Goal: Task Accomplishment & Management: Use online tool/utility

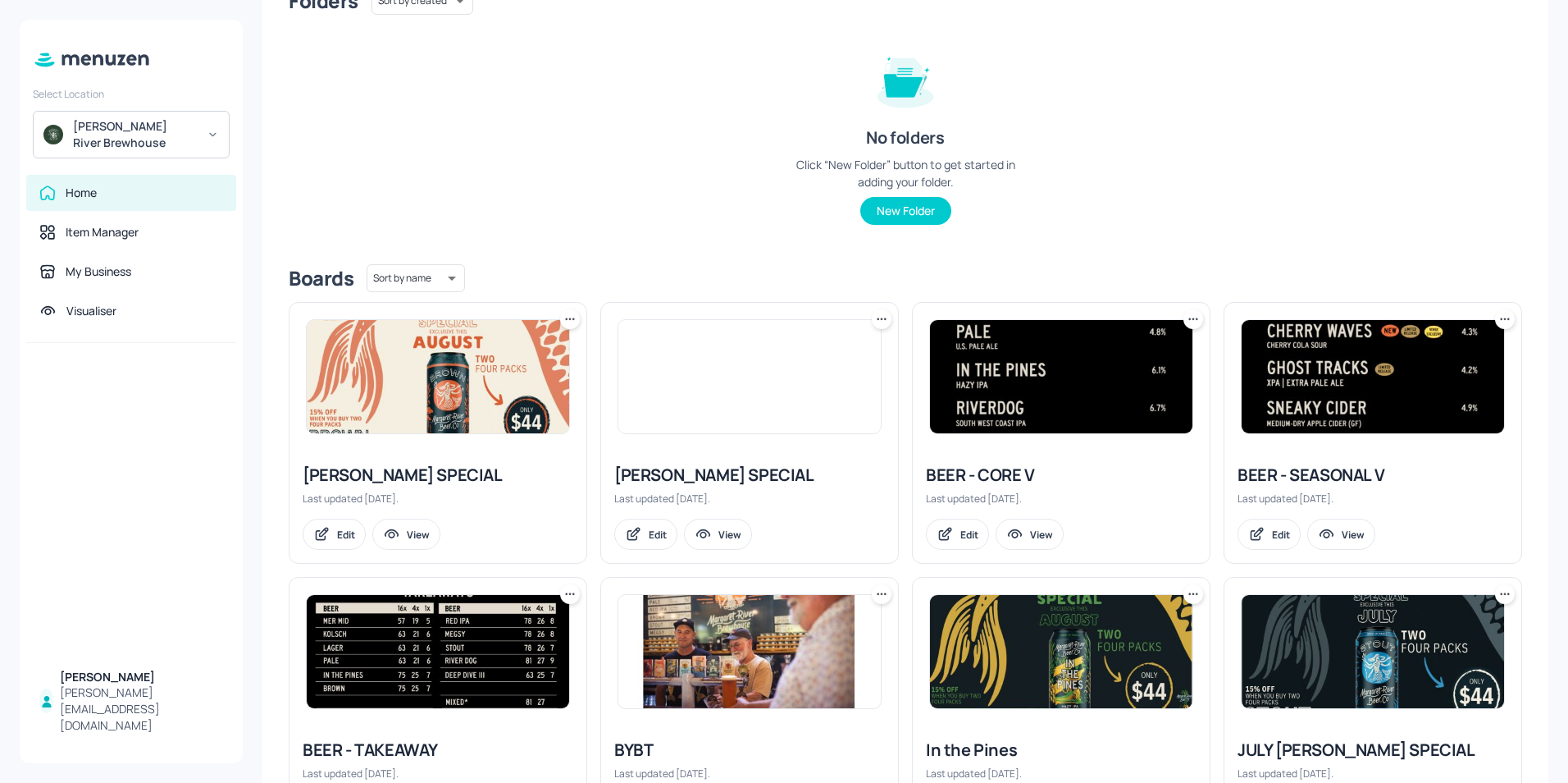
scroll to position [246, 0]
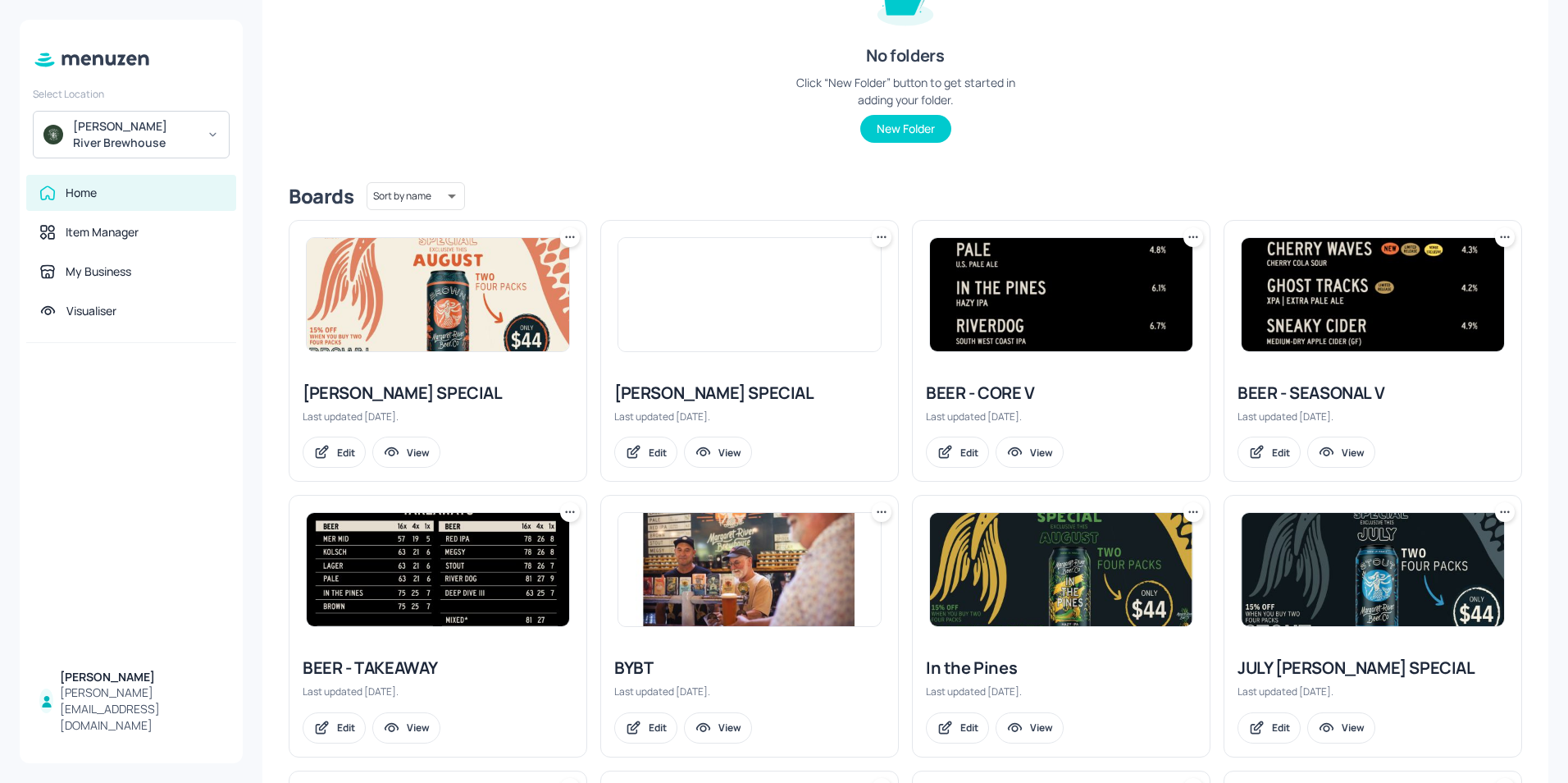
click at [1301, 392] on div "BEER - SEASONAL V" at bounding box center [1373, 392] width 271 height 23
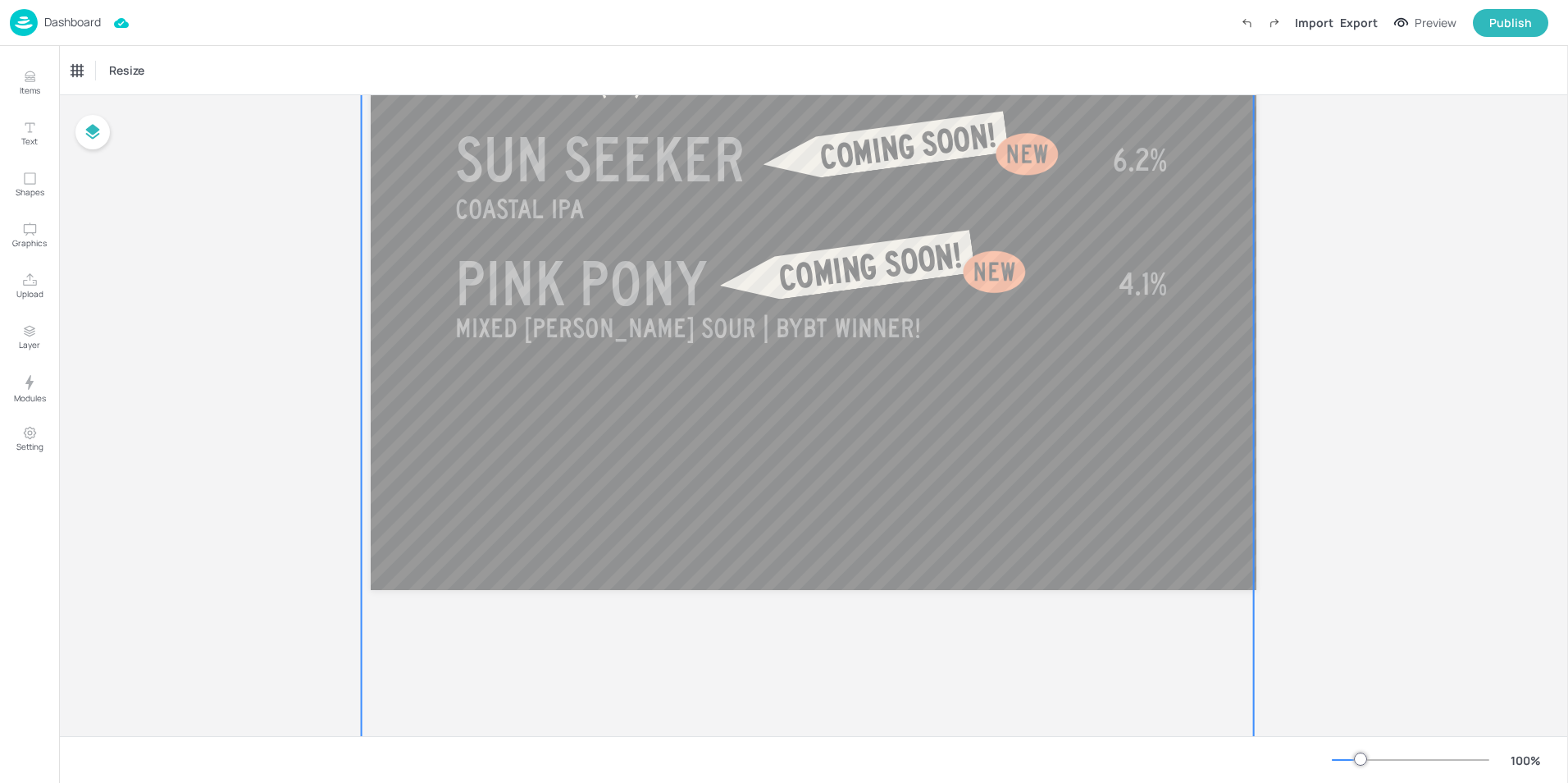
scroll to position [903, 0]
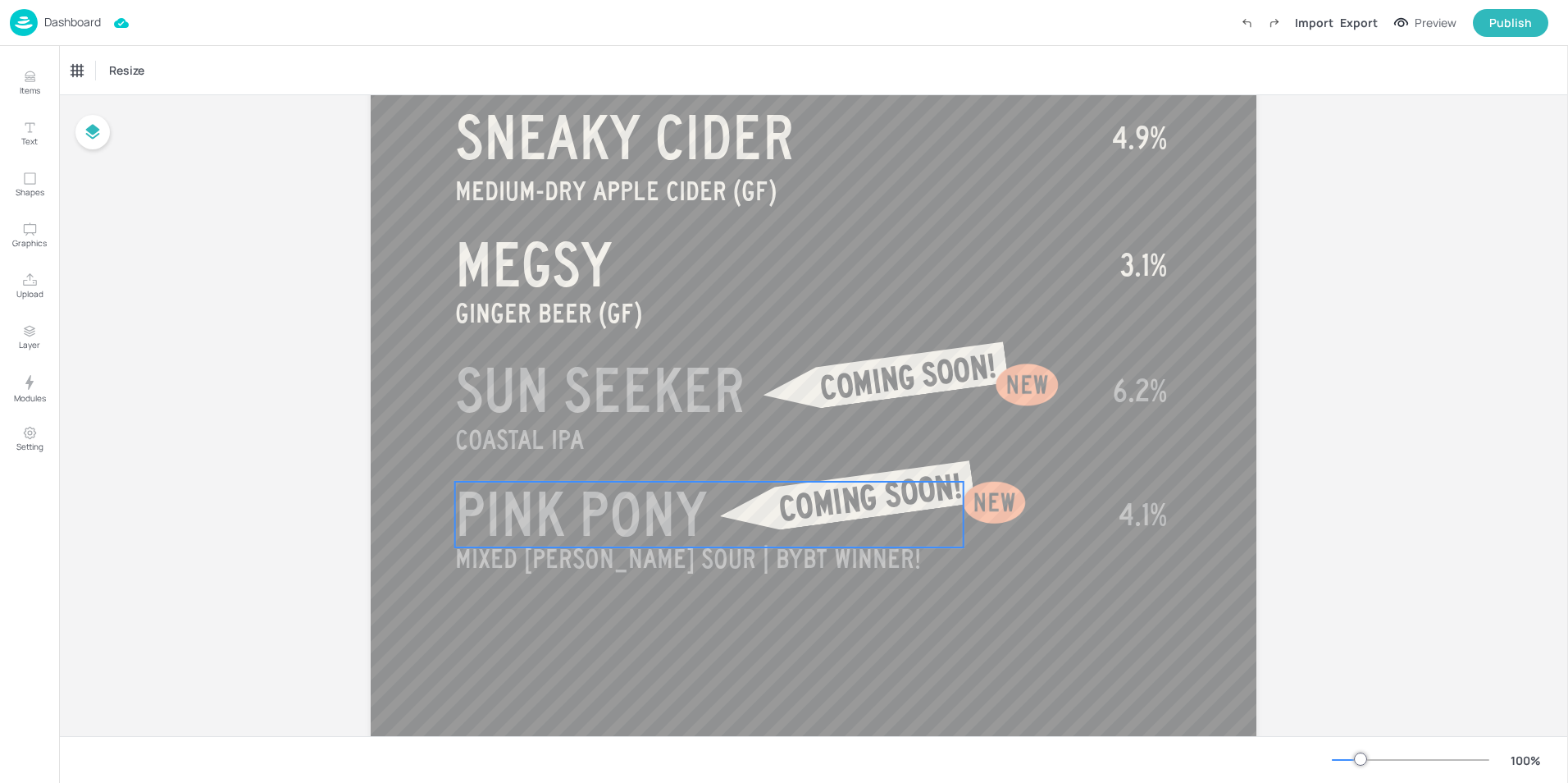
click at [667, 520] on span "PINK PONY" at bounding box center [580, 514] width 251 height 65
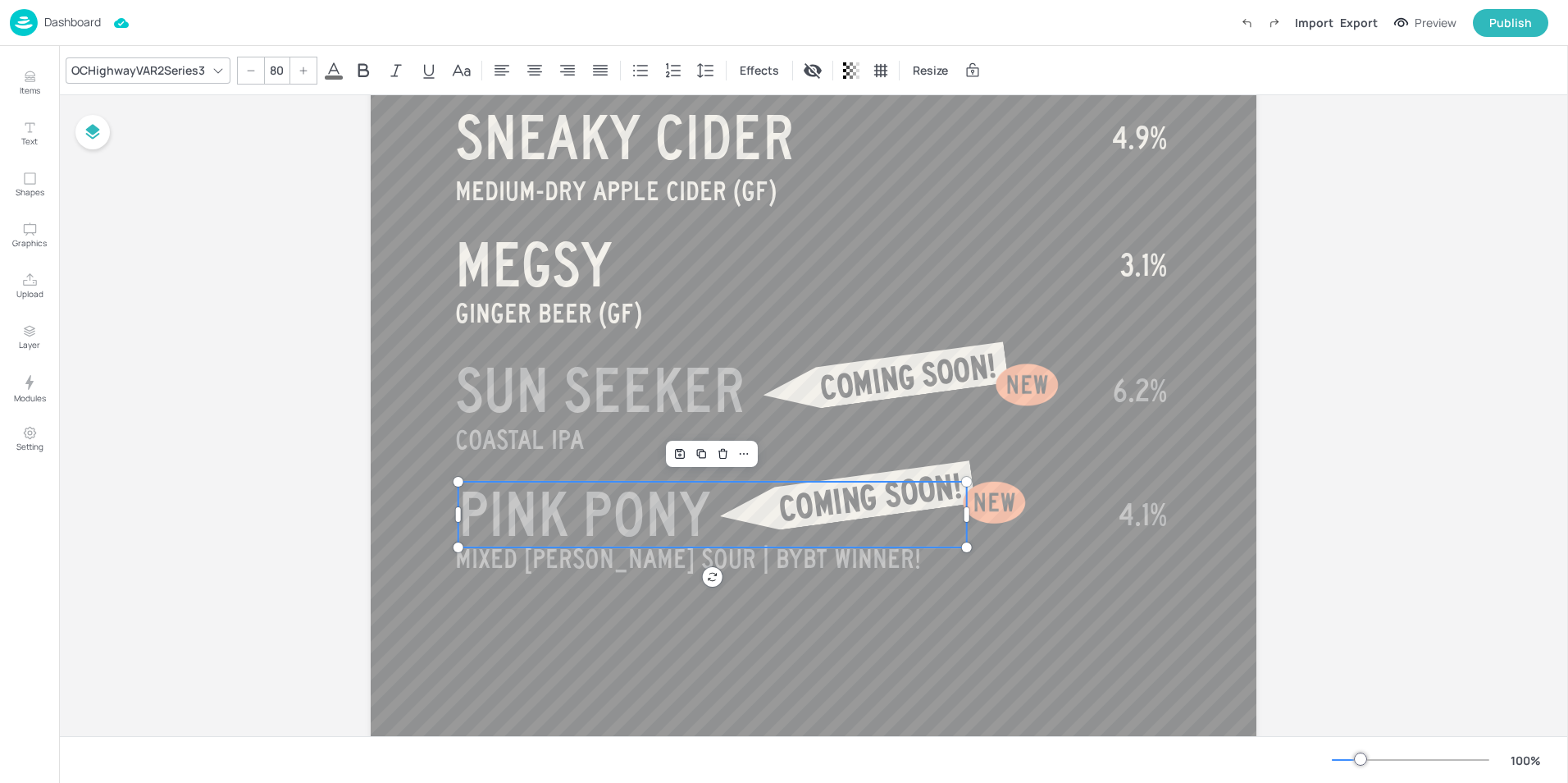
click at [667, 517] on span "PINK PONY" at bounding box center [584, 514] width 251 height 65
click at [663, 518] on span "PINK PONY" at bounding box center [582, 514] width 251 height 65
click at [988, 496] on div at bounding box center [994, 503] width 80 height 80
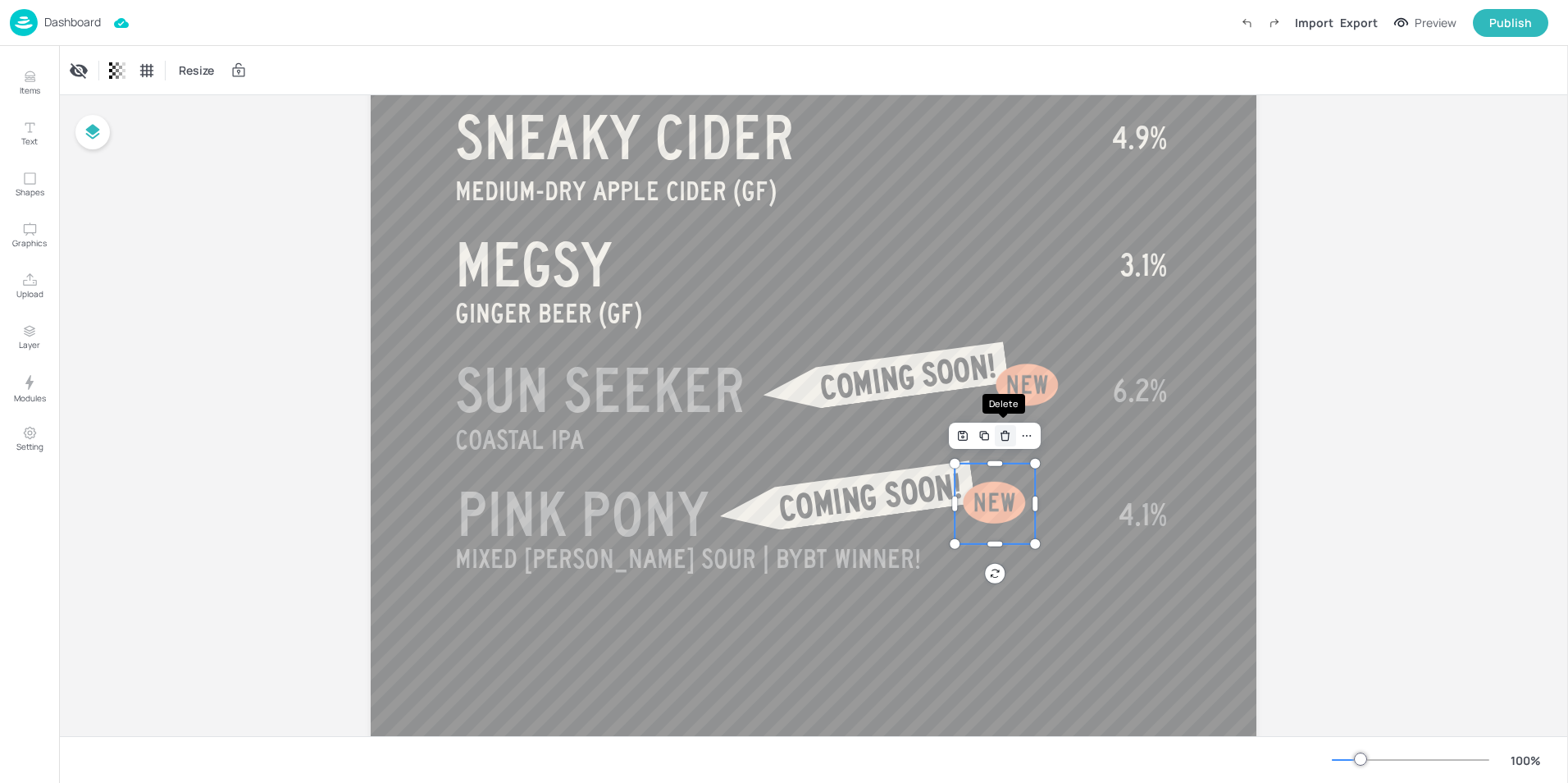
click at [999, 438] on icon "Delete" at bounding box center [1005, 436] width 12 height 13
click at [924, 476] on span "COMING SOON!" at bounding box center [870, 497] width 187 height 60
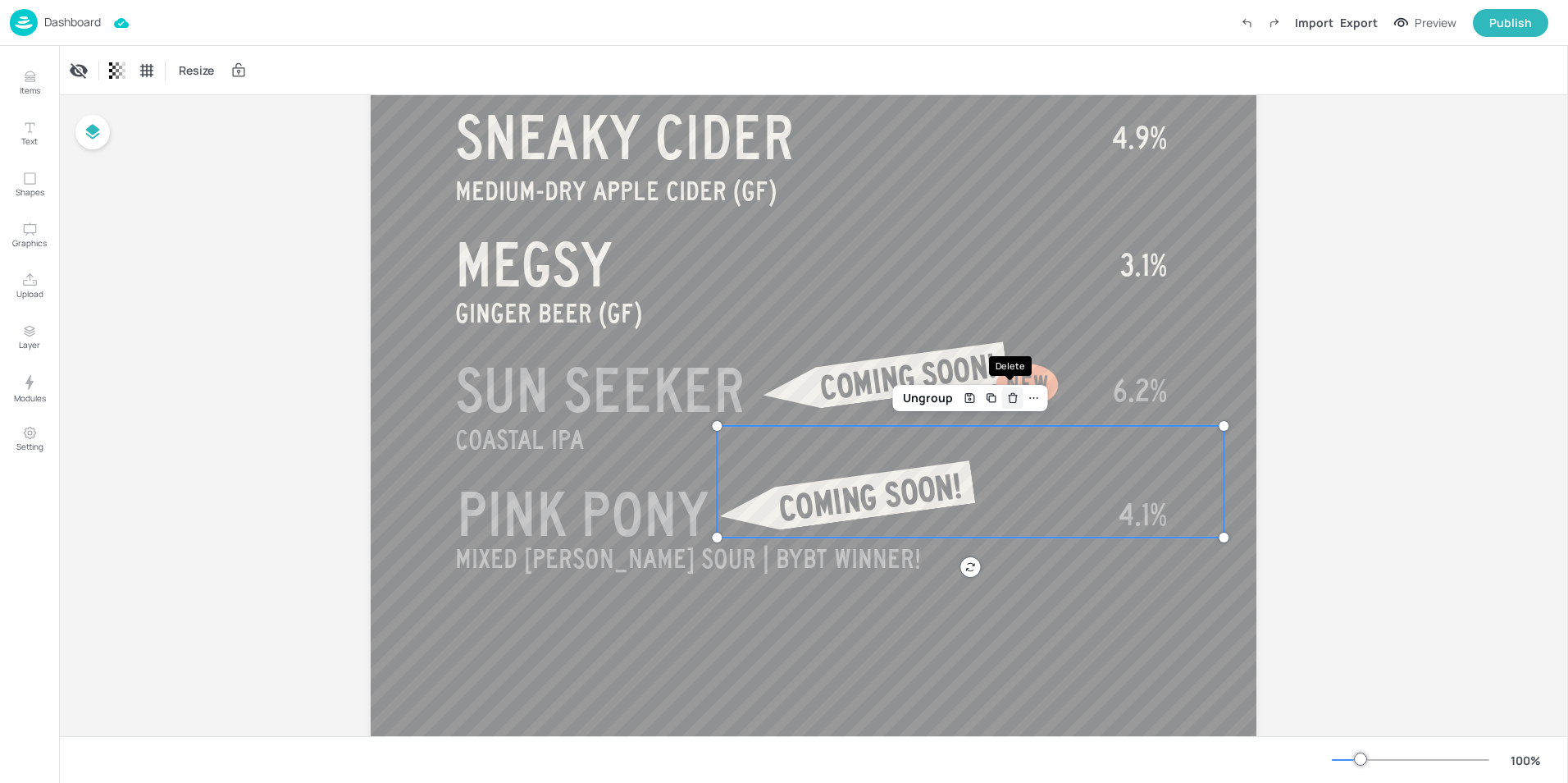
click at [1008, 398] on icon "Delete" at bounding box center [1012, 399] width 7 height 7
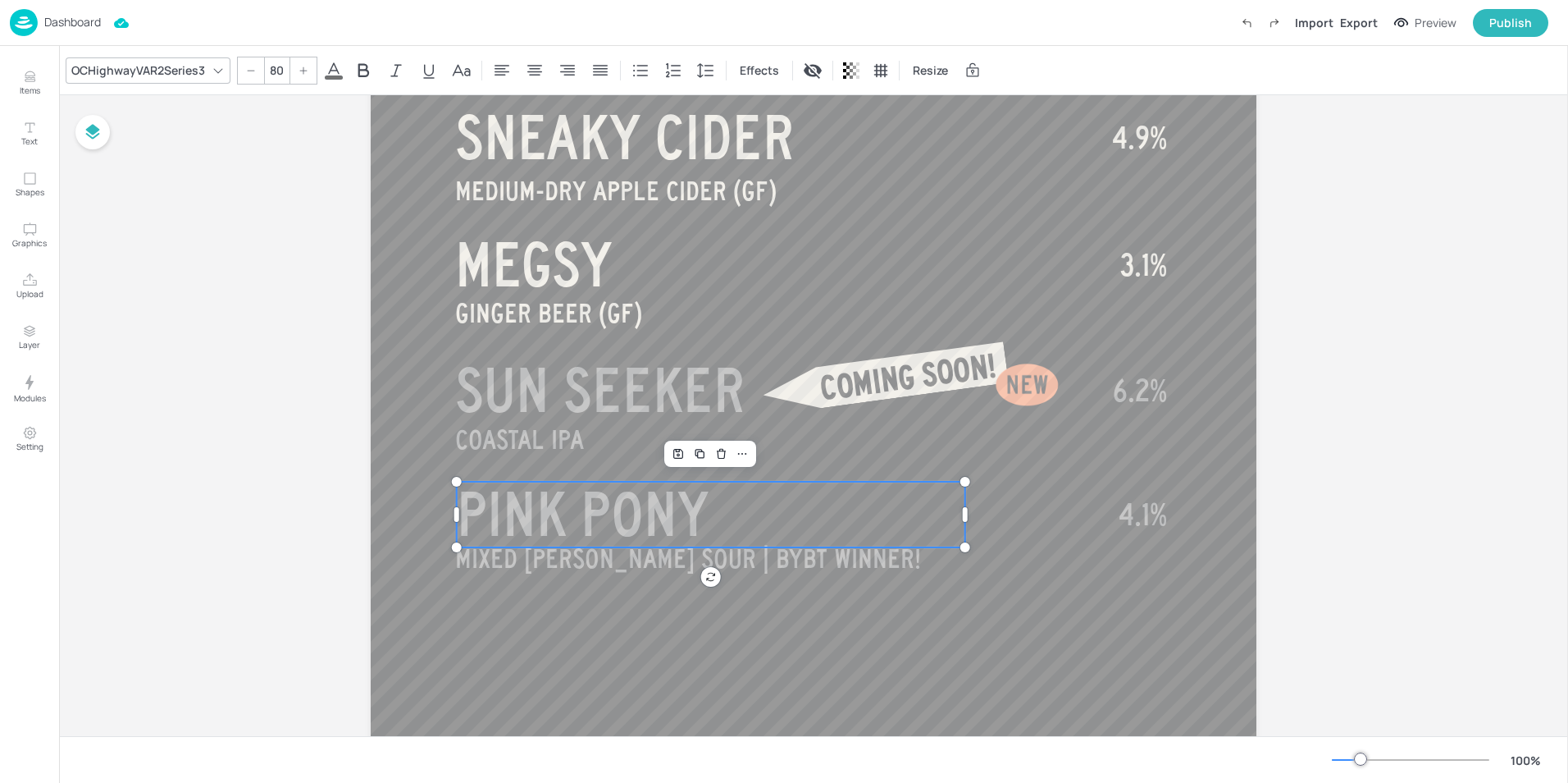
click at [661, 510] on span "PINK PONY" at bounding box center [582, 514] width 251 height 65
click at [732, 393] on span "SUN SEEKER" at bounding box center [599, 390] width 290 height 65
type input "80"
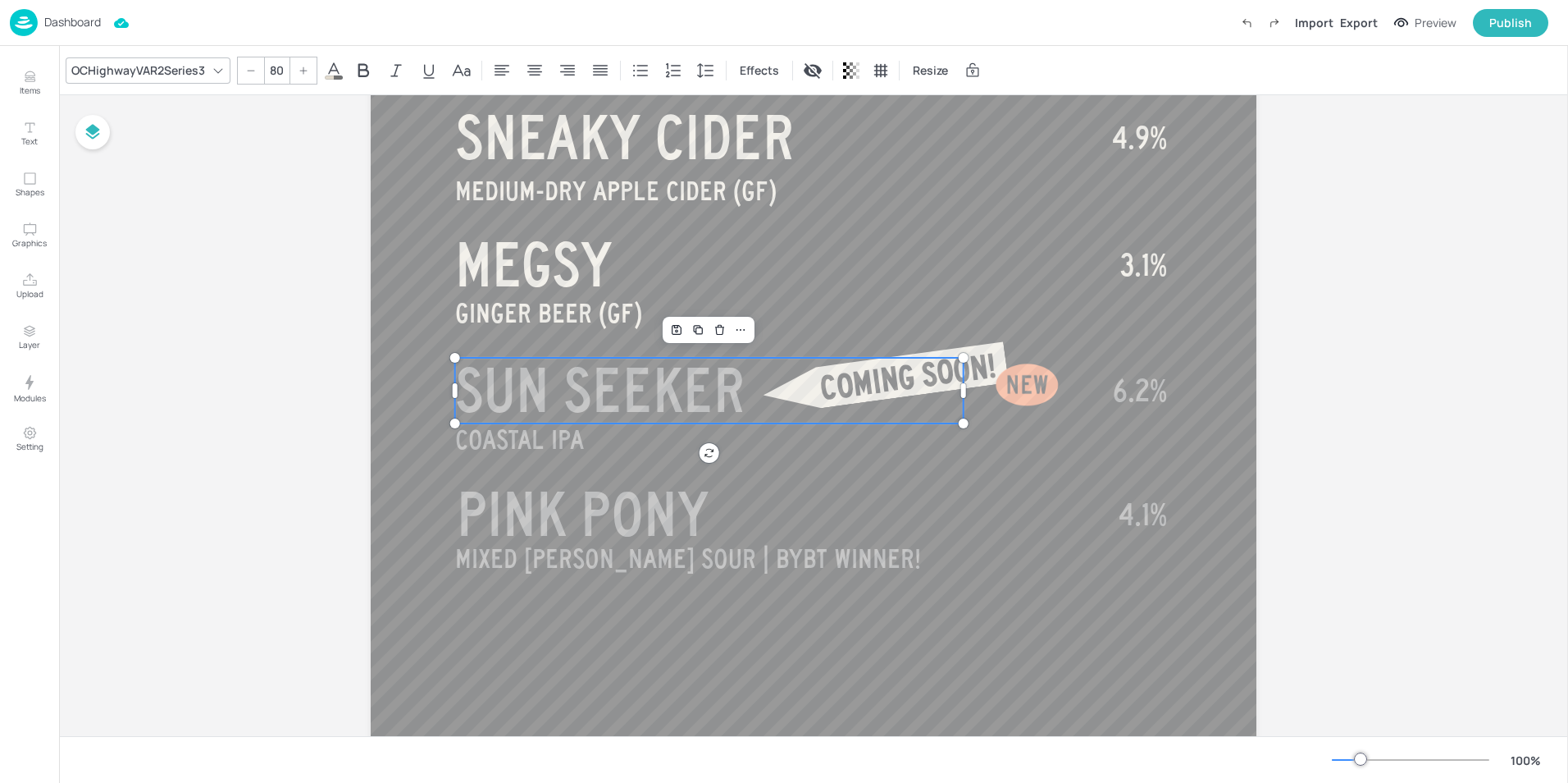
click at [732, 393] on span "SUN SEEKER" at bounding box center [599, 390] width 290 height 65
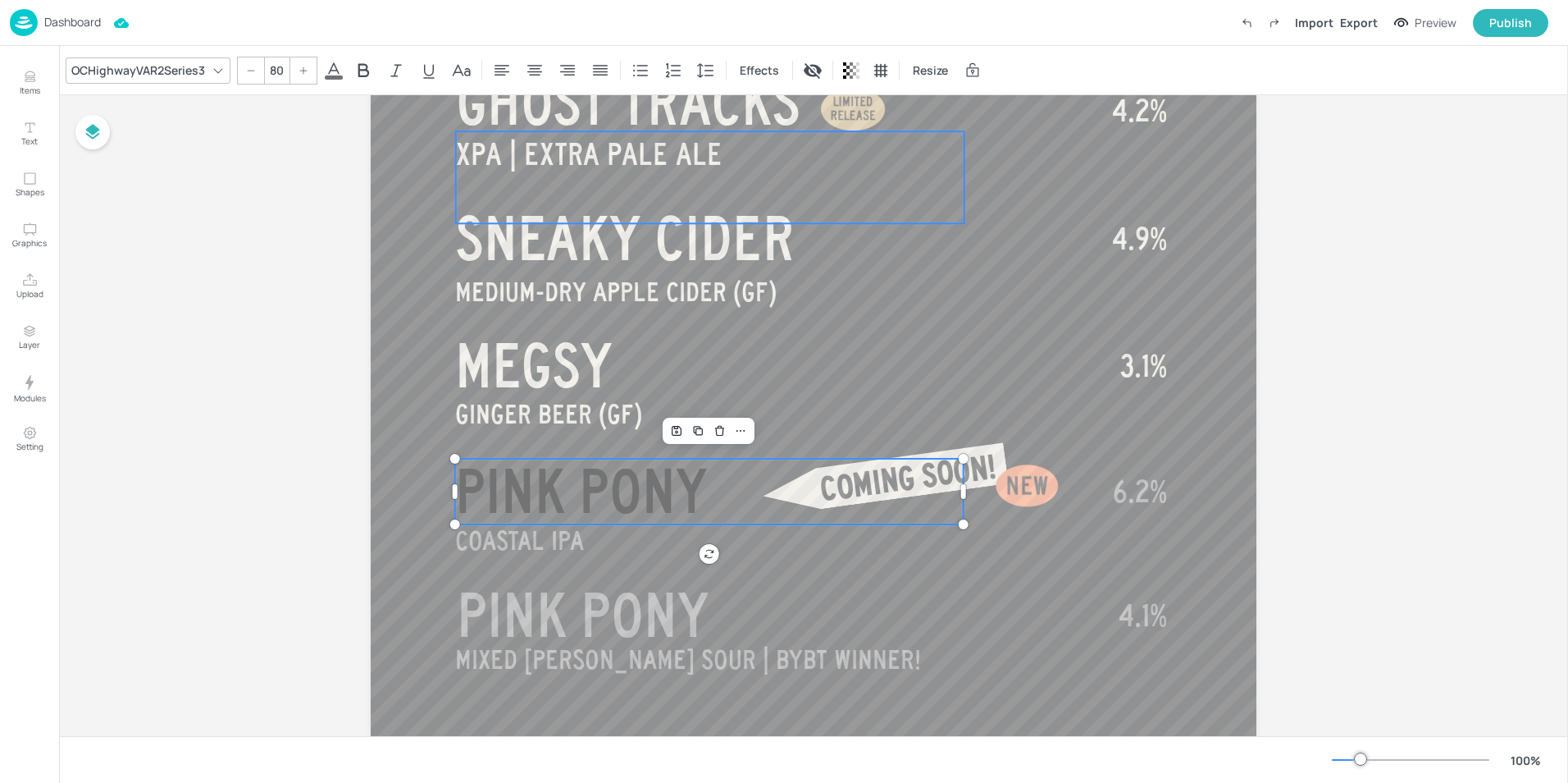
scroll to position [1004, 0]
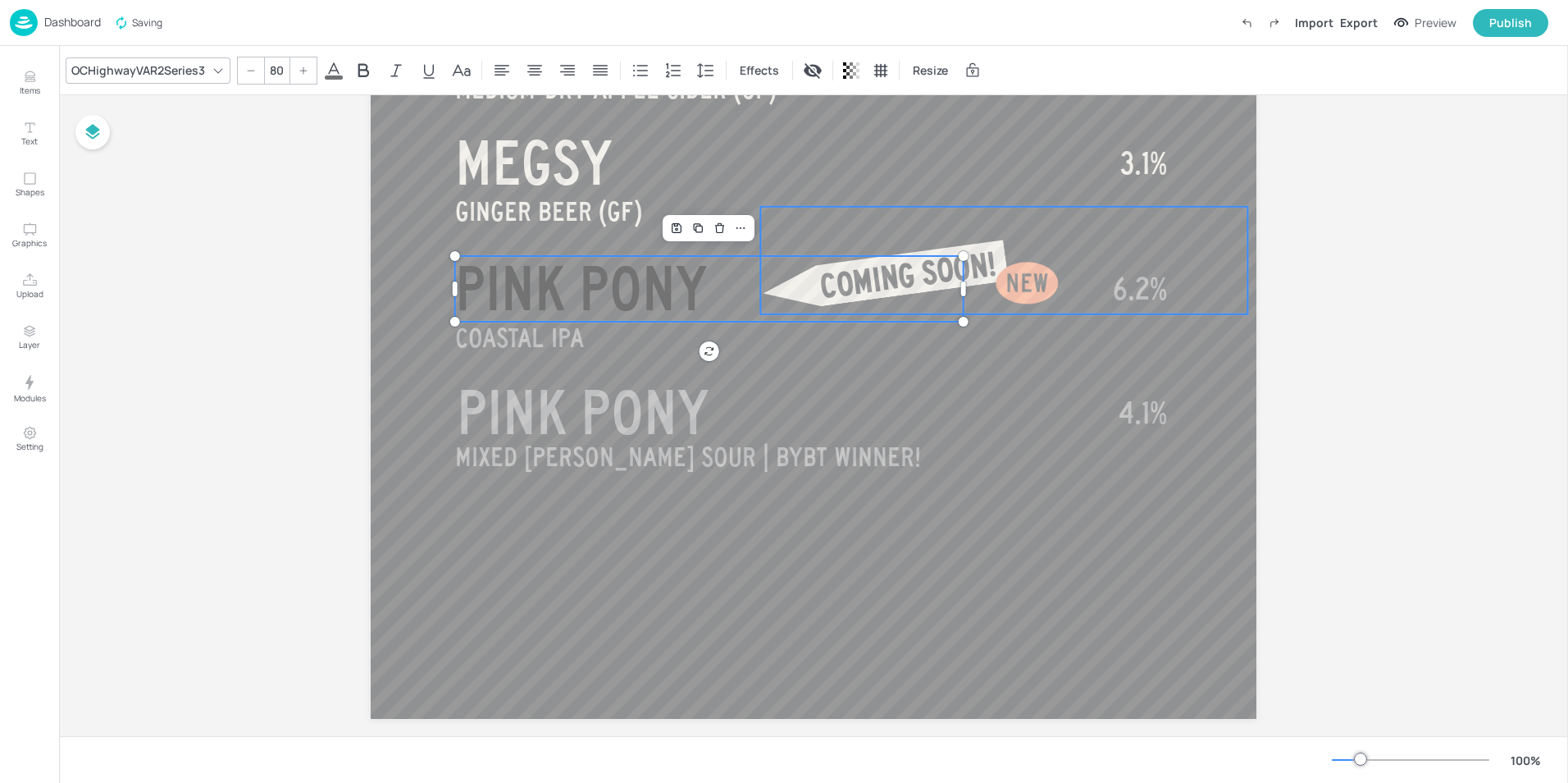
click at [1125, 309] on div "COMING SOON!" at bounding box center [1004, 260] width 487 height 108
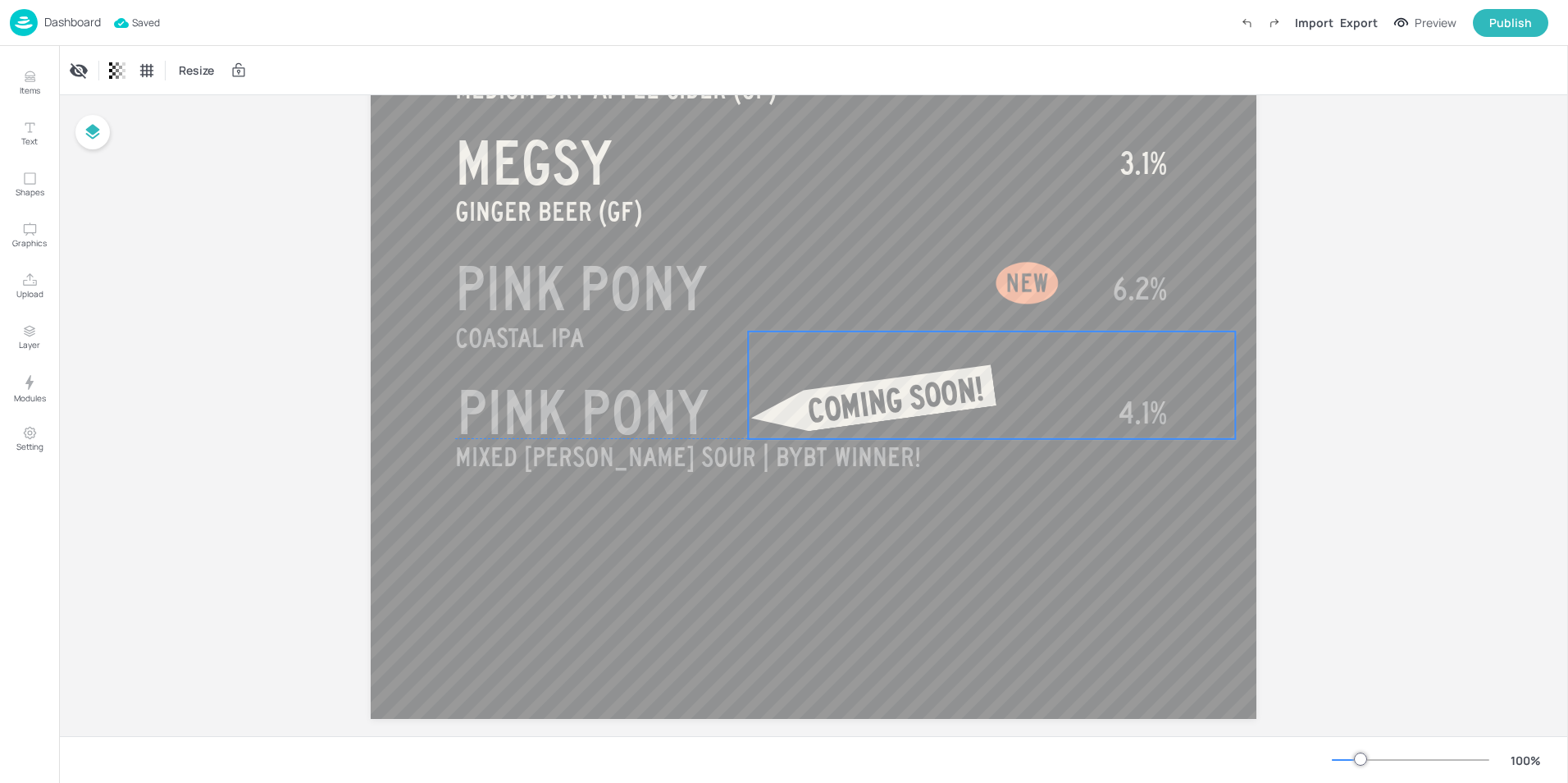
drag, startPoint x: 1090, startPoint y: 298, endPoint x: 1078, endPoint y: 425, distance: 127.6
click at [1078, 425] on div "COMING SOON!" at bounding box center [991, 385] width 487 height 108
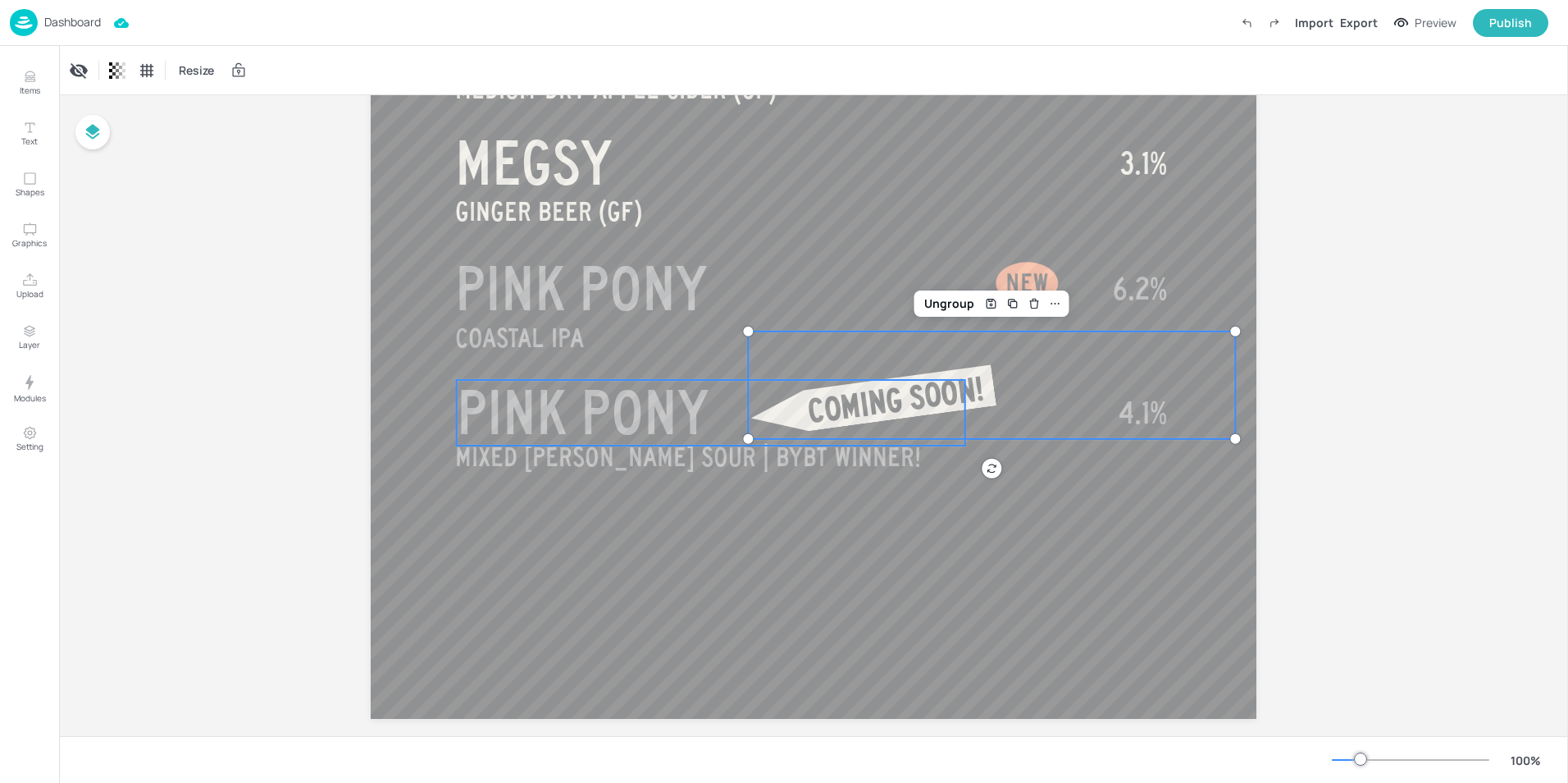
click at [666, 406] on span "PINK PONY" at bounding box center [582, 412] width 251 height 65
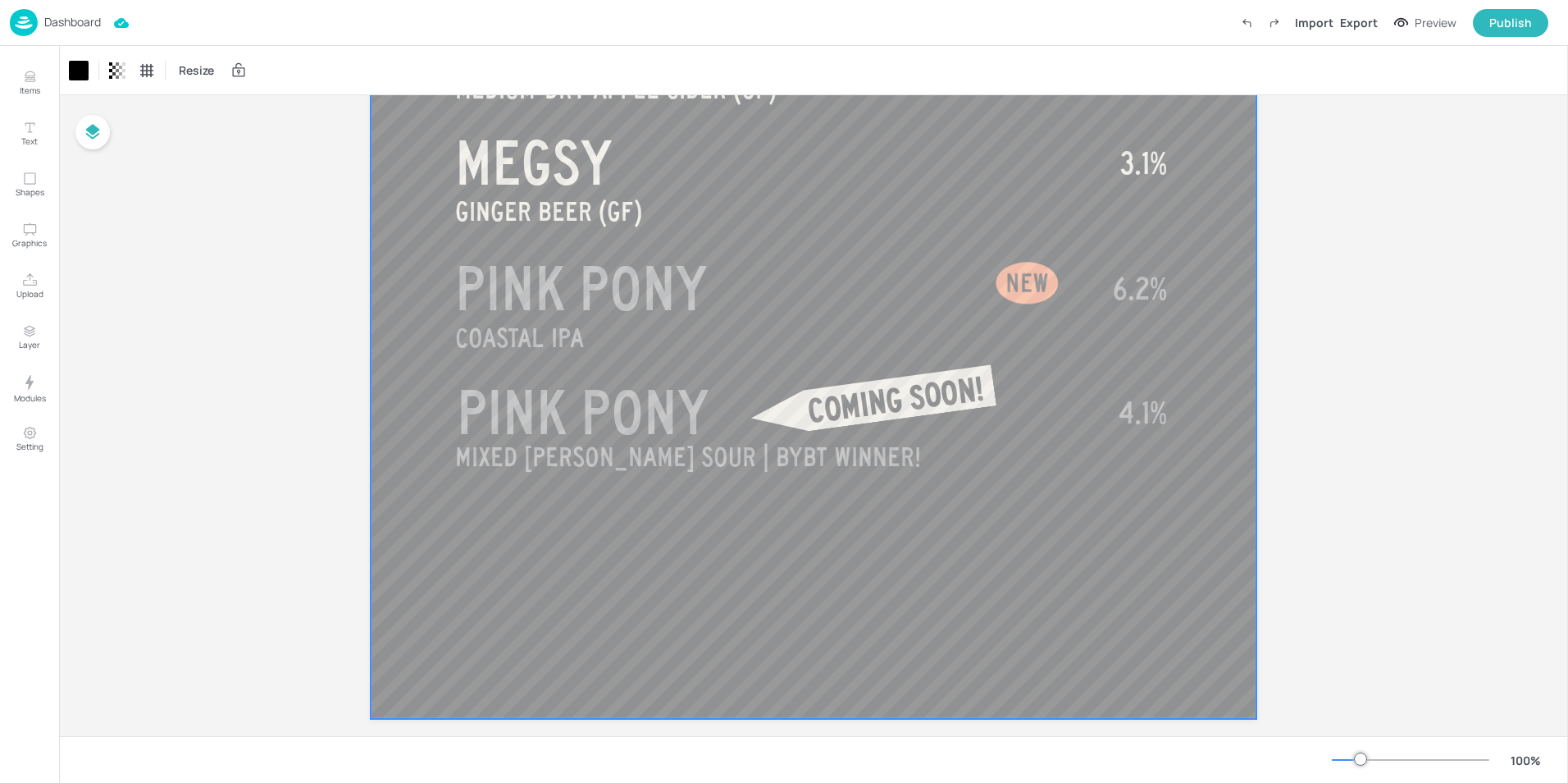
click at [703, 401] on span "PINK PONY" at bounding box center [582, 412] width 251 height 65
click at [704, 407] on span "PINK PONY" at bounding box center [582, 412] width 251 height 65
click at [658, 422] on span "PINK PONY" at bounding box center [582, 412] width 251 height 65
click at [580, 411] on span "PINK PONY" at bounding box center [582, 412] width 251 height 65
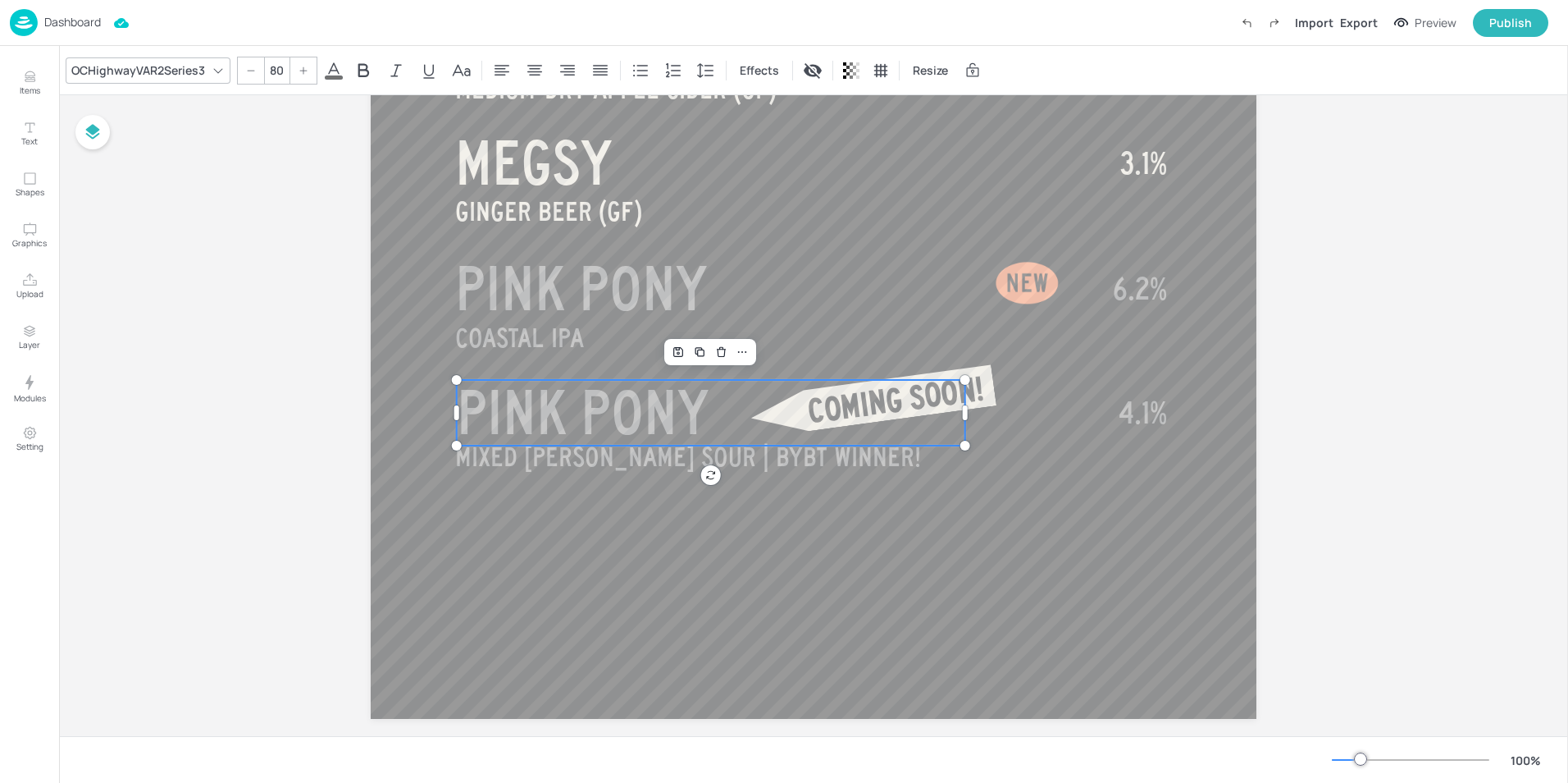
click at [708, 387] on p "PINK PONY" at bounding box center [711, 412] width 508 height 65
click at [715, 407] on p "PINK PONY" at bounding box center [711, 412] width 508 height 65
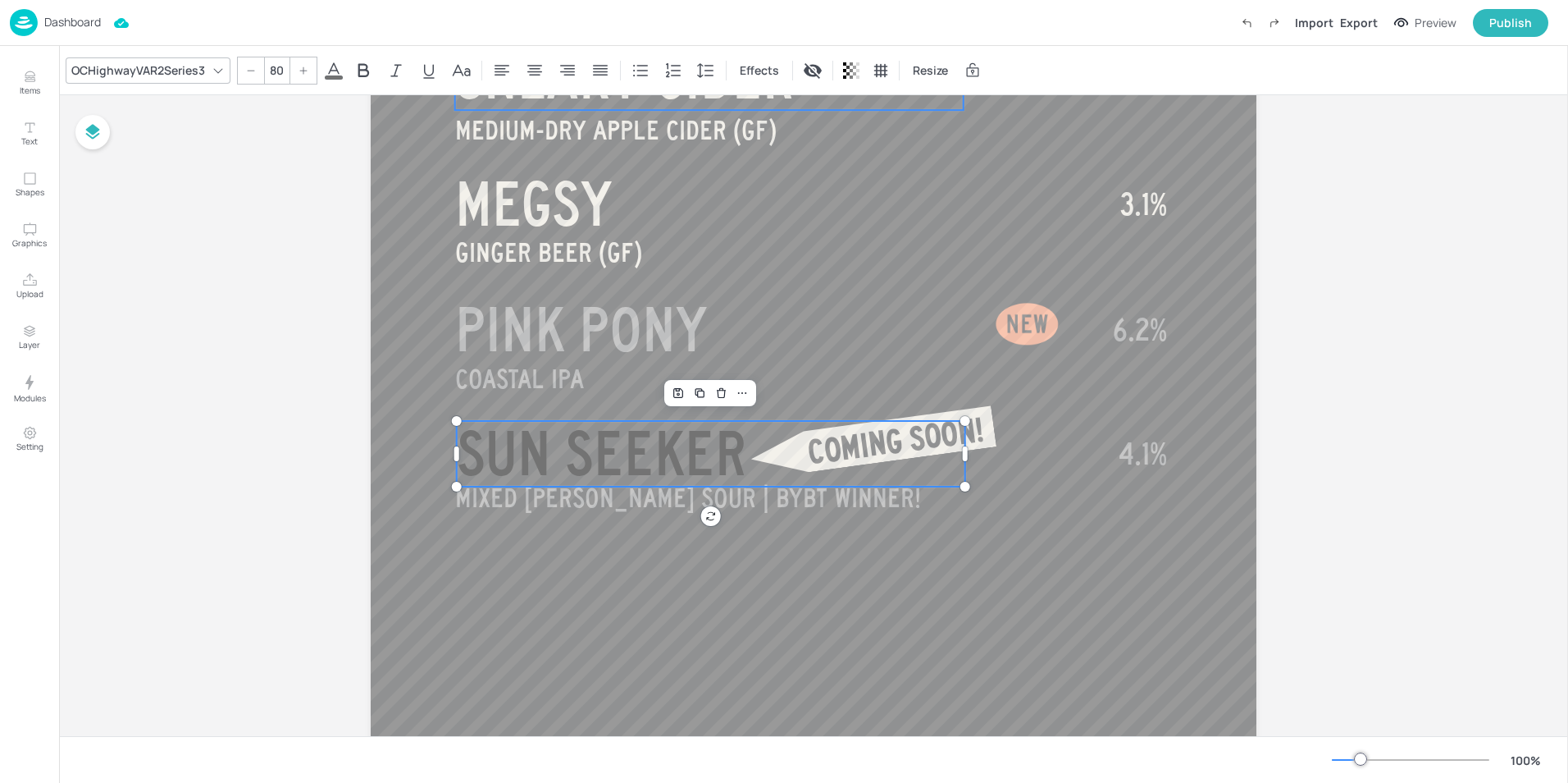
scroll to position [964, 0]
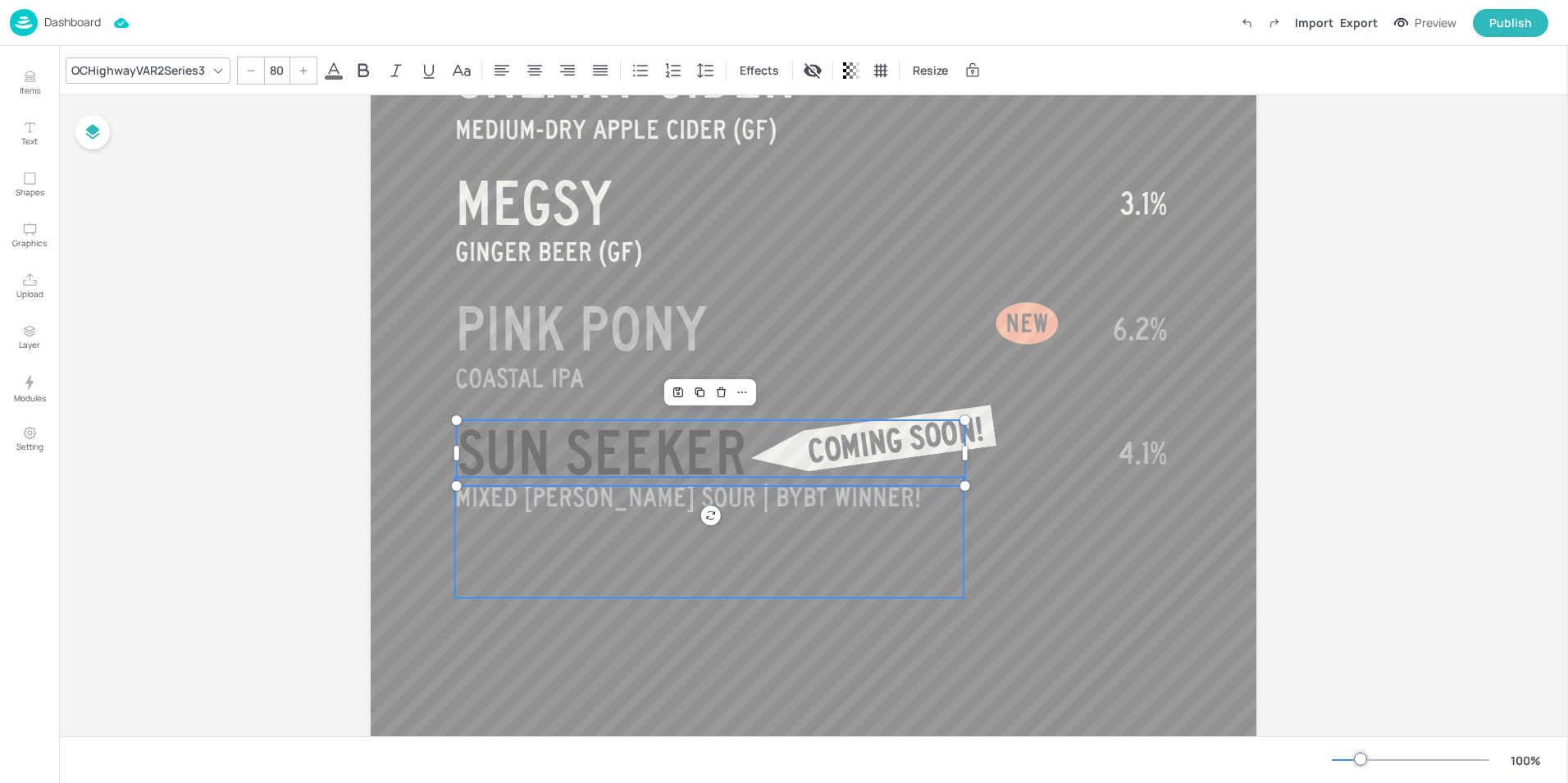
click at [787, 505] on span "MIXED [PERSON_NAME] SOUR | BYBT WINNER!" at bounding box center [688, 497] width 466 height 29
type input "35"
click at [787, 505] on span "MIXED [PERSON_NAME] SOUR | BYBT WINNER!" at bounding box center [688, 497] width 466 height 29
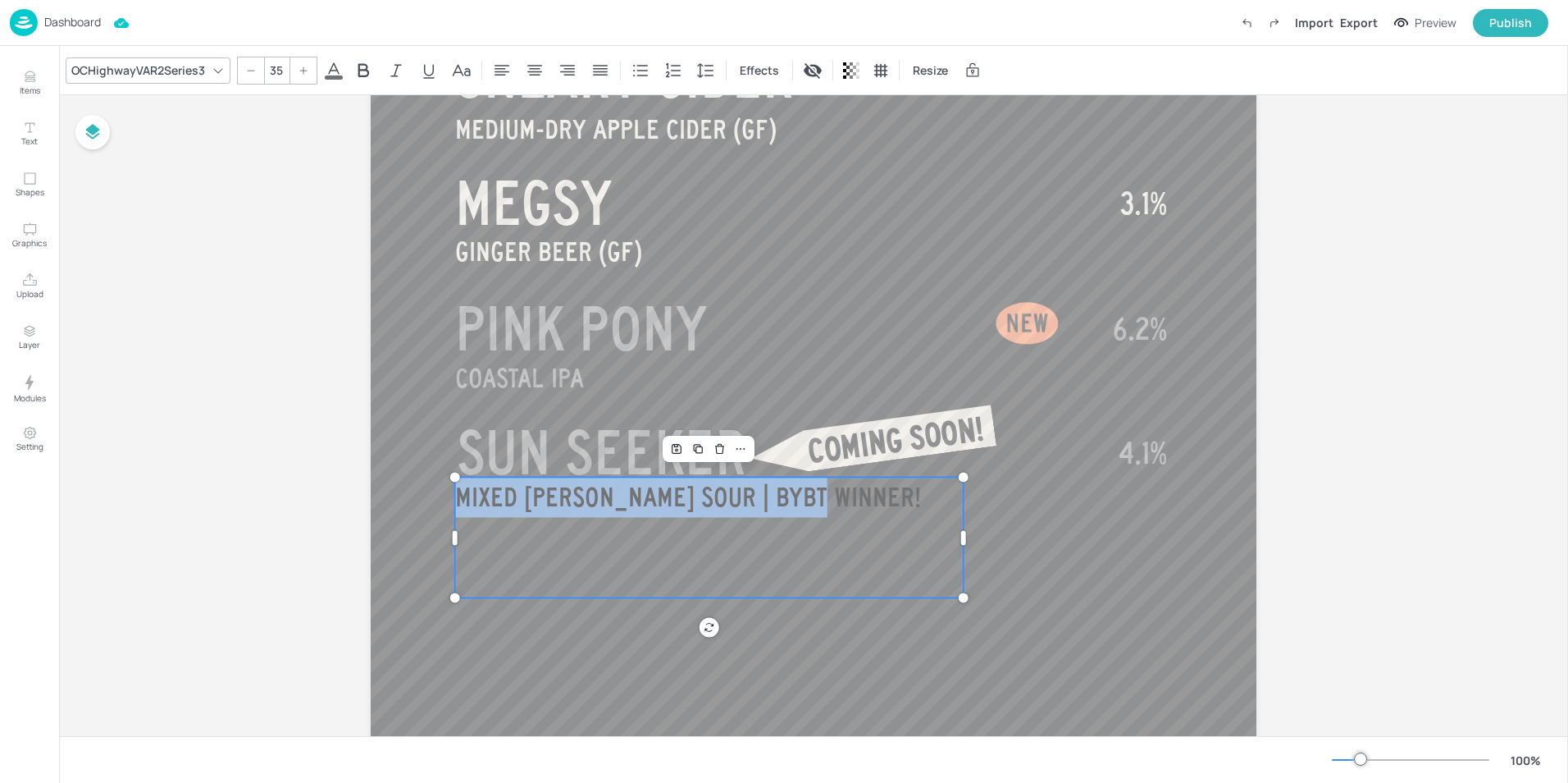
drag, startPoint x: 835, startPoint y: 502, endPoint x: 453, endPoint y: 515, distance: 382.2
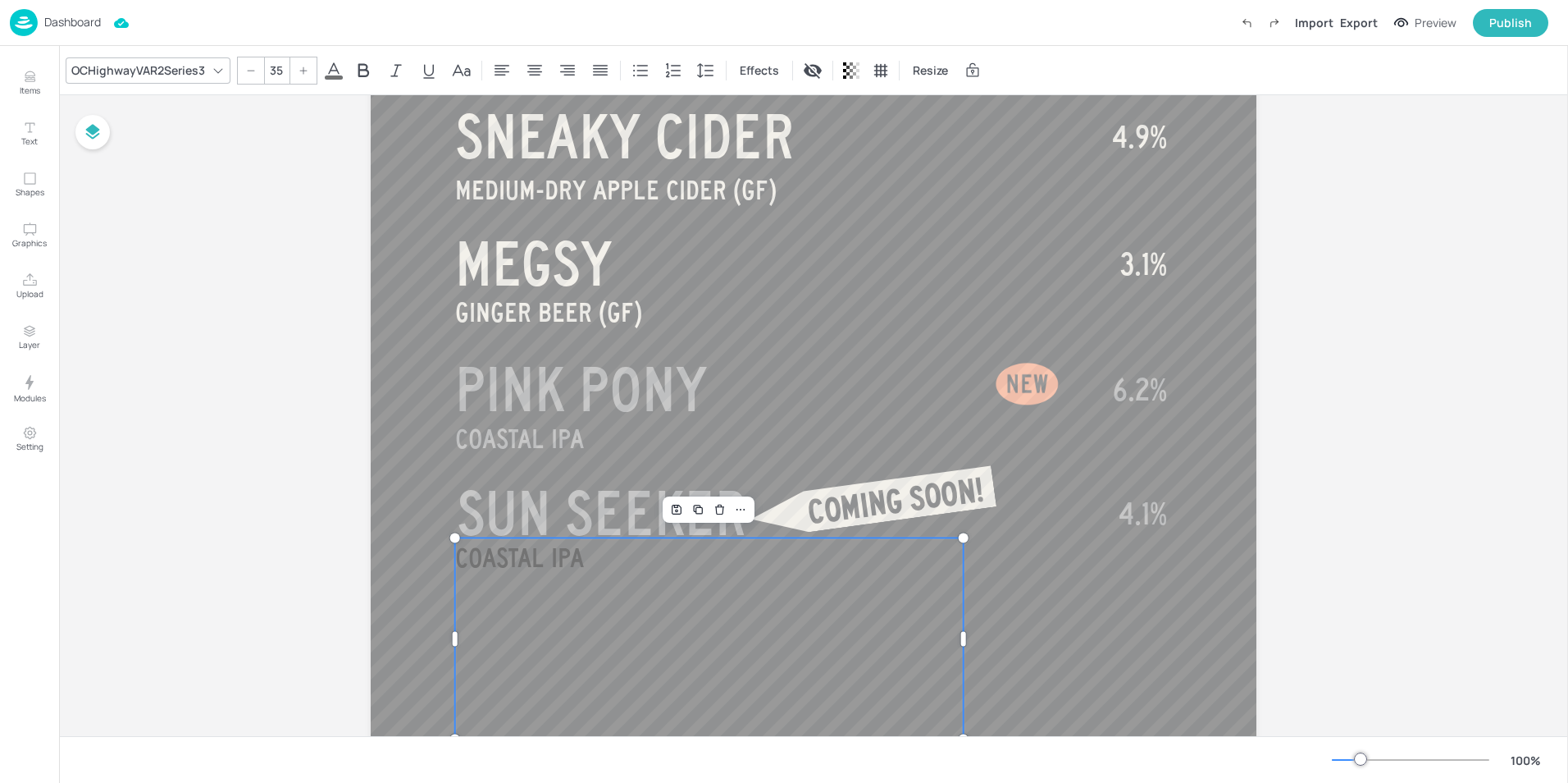
scroll to position [989, 0]
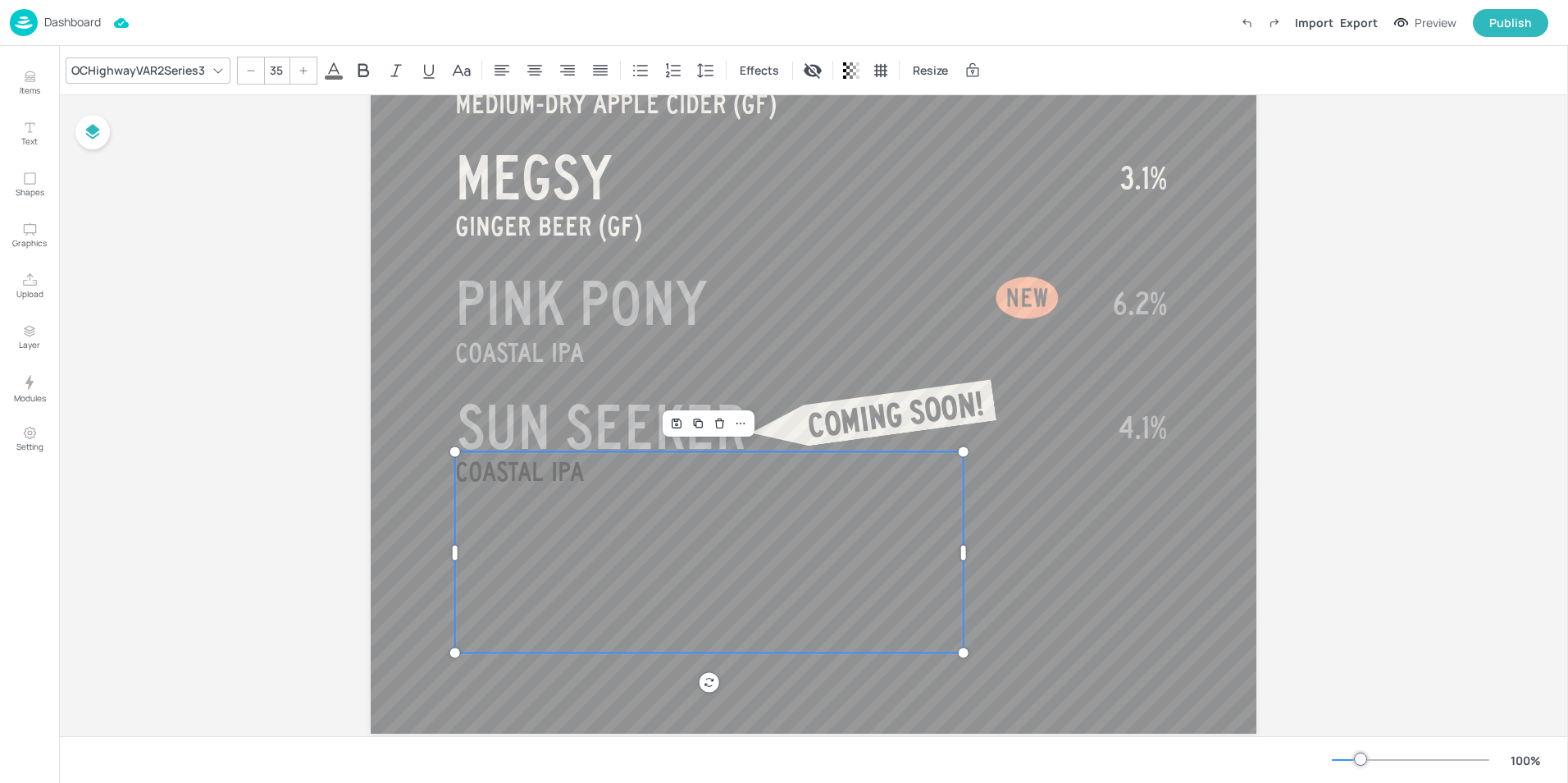
click at [610, 512] on p "COASTAL IPA" at bounding box center [709, 552] width 508 height 201
click at [599, 594] on p "COASTAL IPA" at bounding box center [709, 552] width 508 height 201
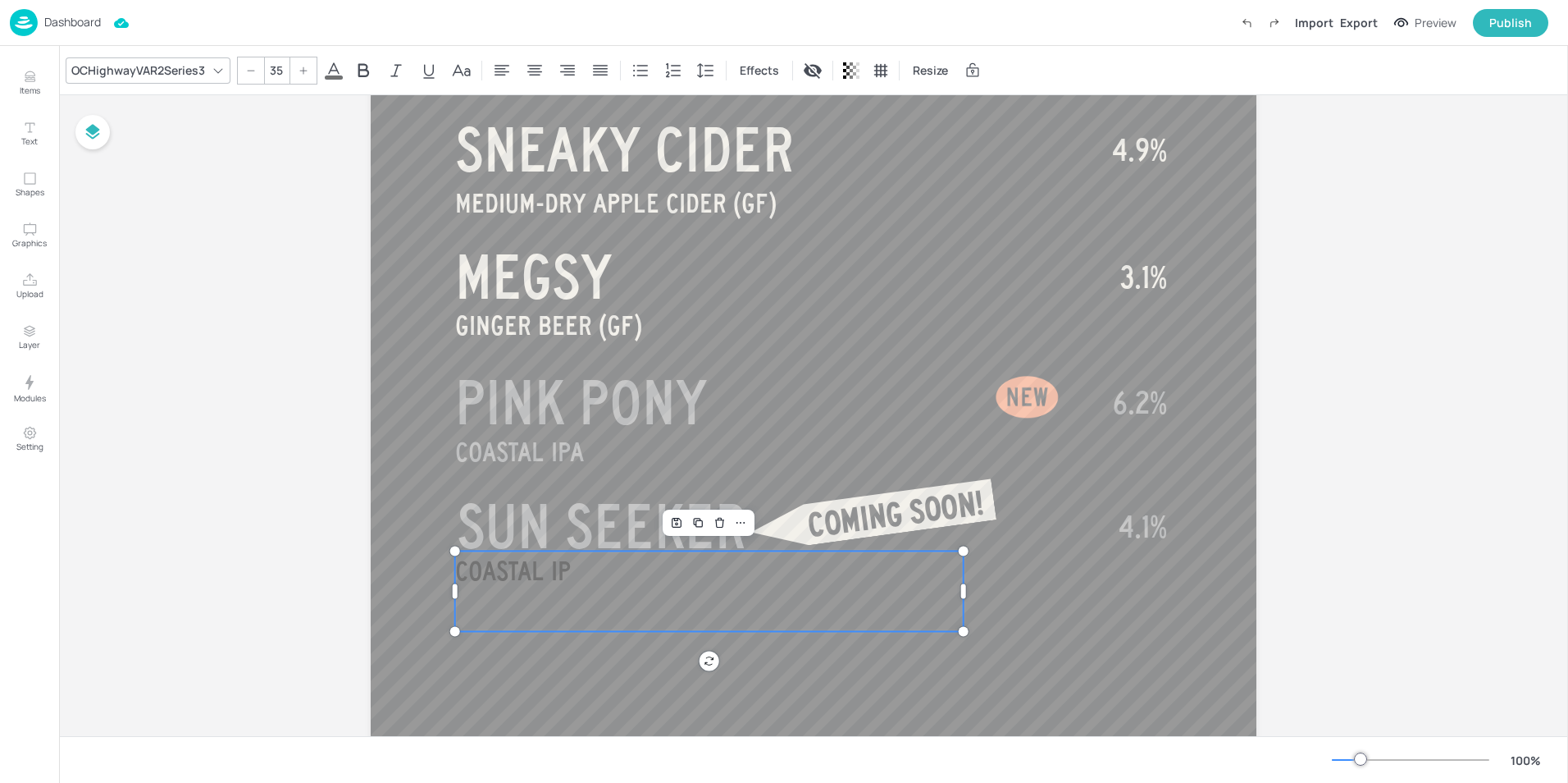
scroll to position [790, 0]
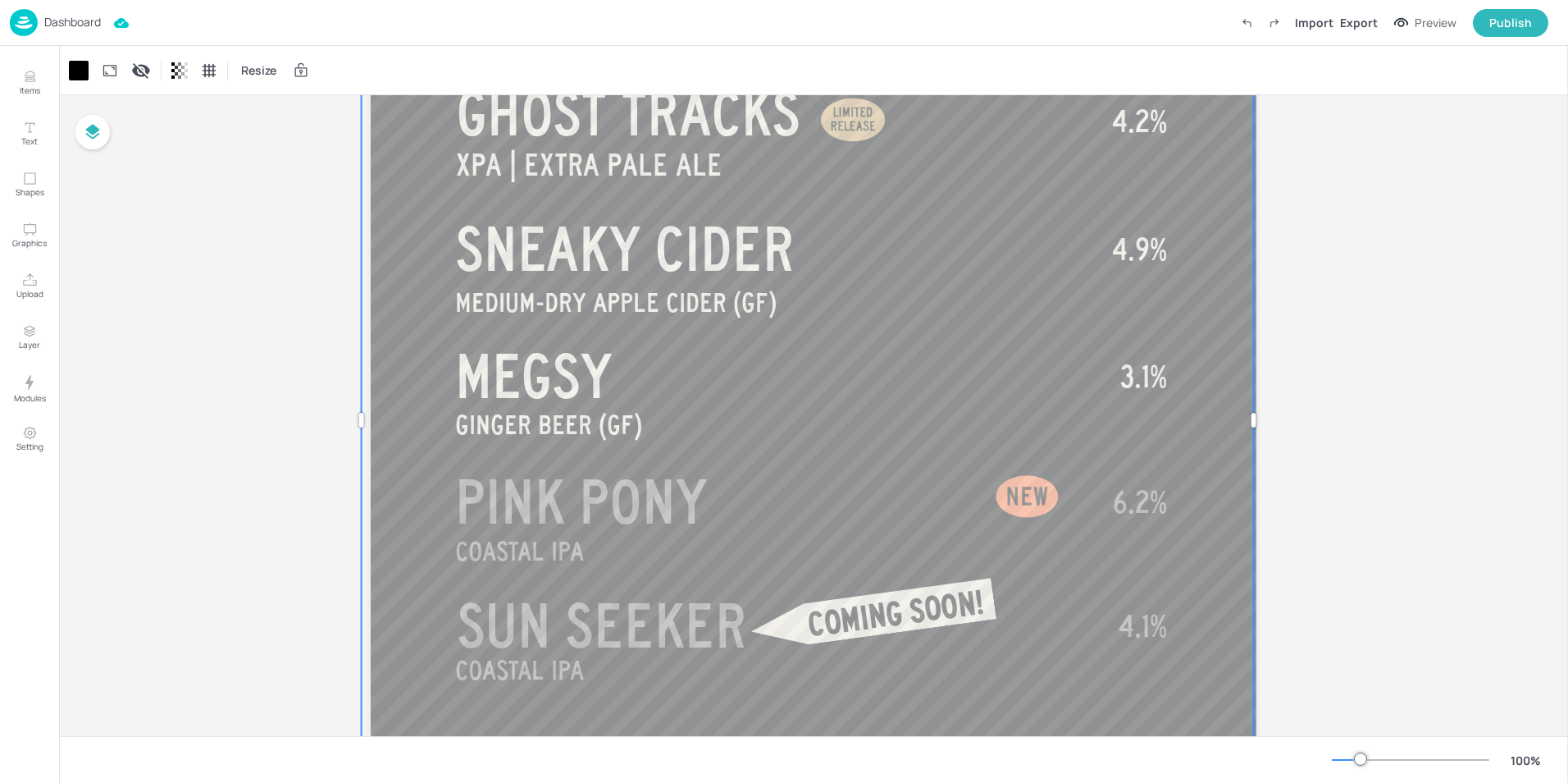
click at [1139, 685] on div at bounding box center [807, 419] width 892 height 1712
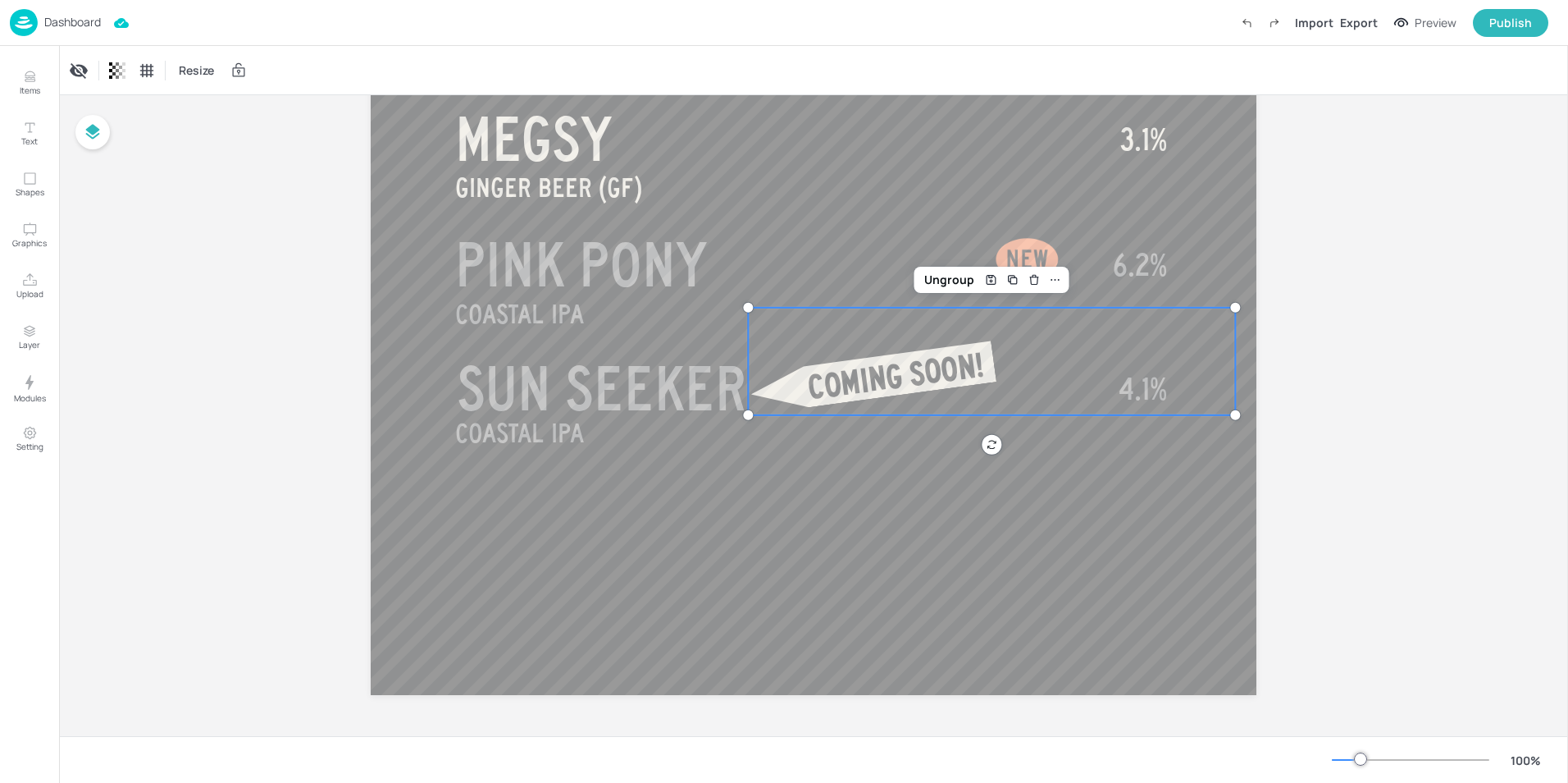
scroll to position [1028, 0]
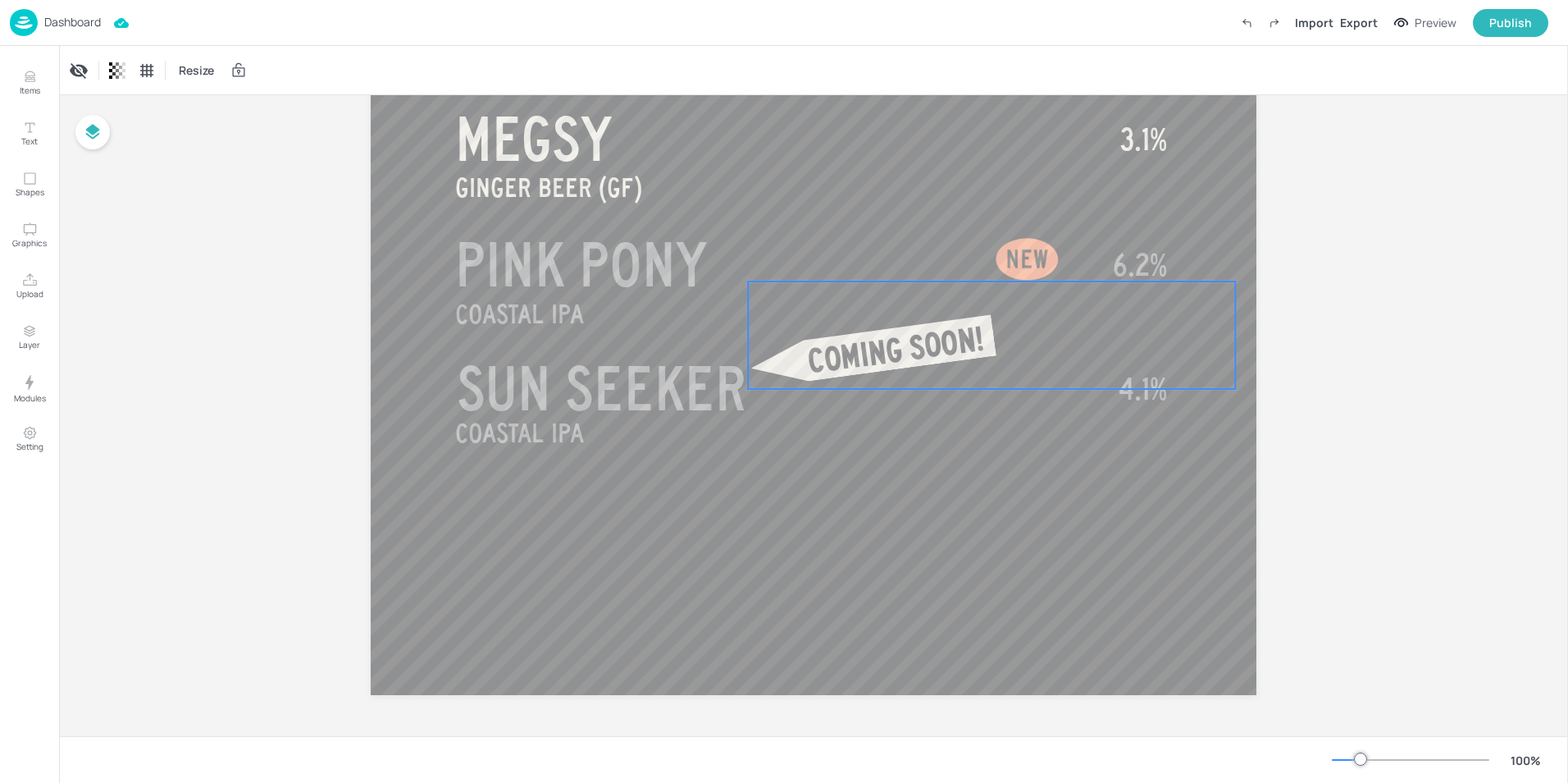
drag, startPoint x: 1045, startPoint y: 373, endPoint x: 1040, endPoint y: 335, distance: 38.3
click at [1040, 335] on div "COMING SOON!" at bounding box center [991, 334] width 487 height 108
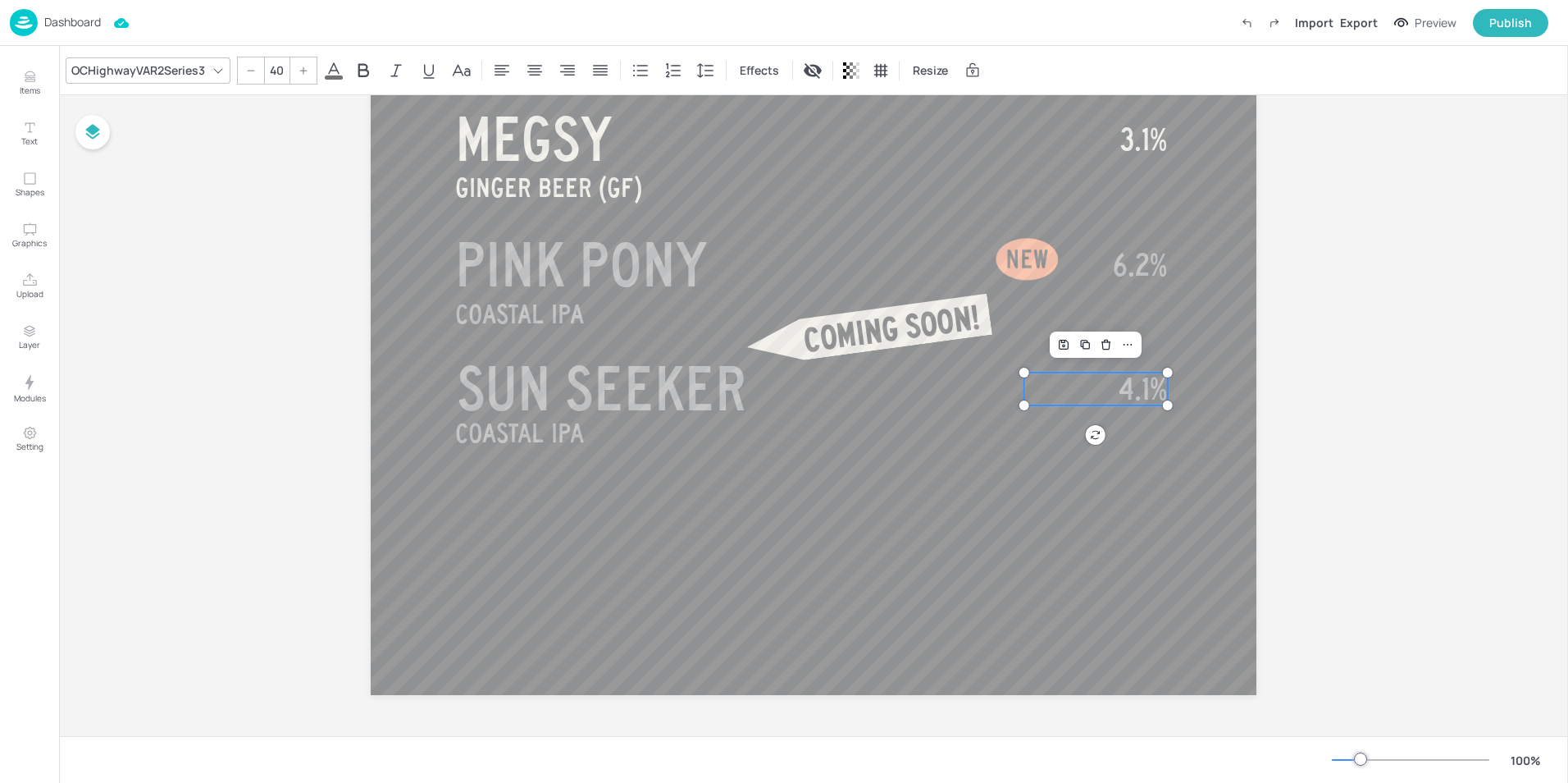
click at [1147, 389] on span "4.1%" at bounding box center [1143, 389] width 49 height 33
click at [1114, 398] on p "4.1%" at bounding box center [1096, 389] width 144 height 33
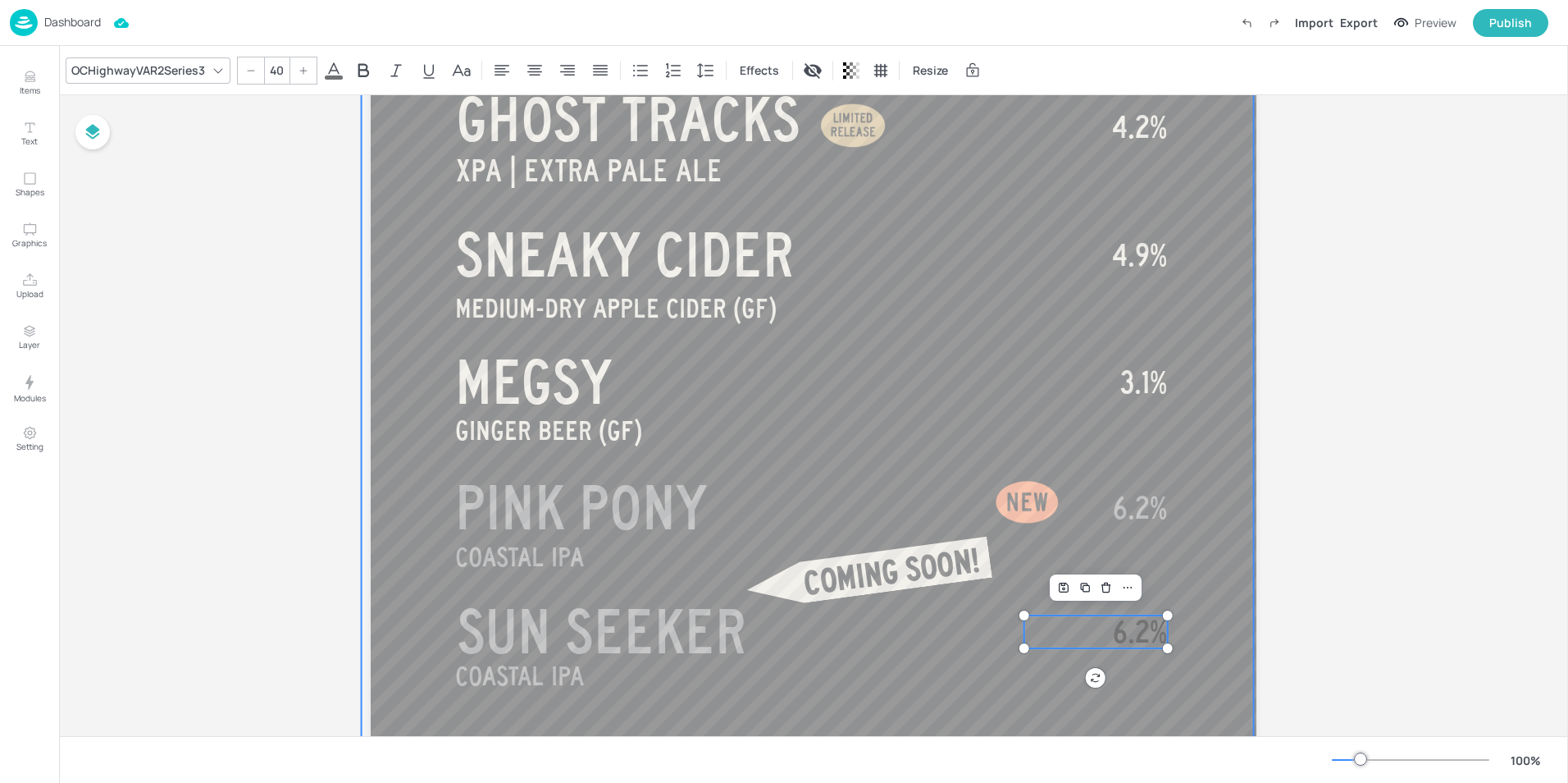
scroll to position [866, 0]
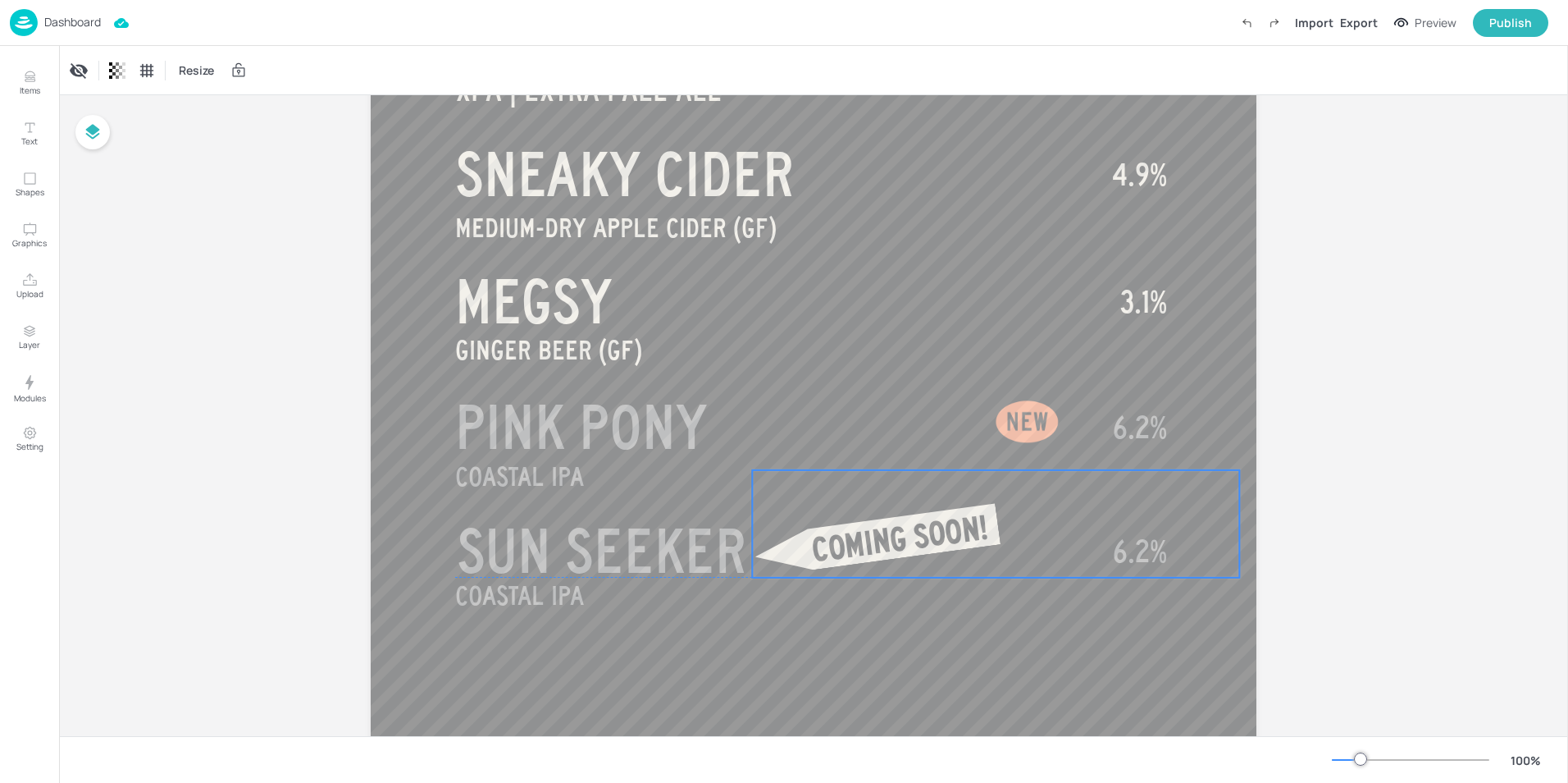
drag, startPoint x: 906, startPoint y: 491, endPoint x: 914, endPoint y: 535, distance: 44.7
click at [914, 535] on span "COMING SOON!" at bounding box center [900, 539] width 180 height 57
drag, startPoint x: 1020, startPoint y: 408, endPoint x: 1012, endPoint y: 528, distance: 120.3
click at [1012, 528] on div at bounding box center [1022, 543] width 80 height 80
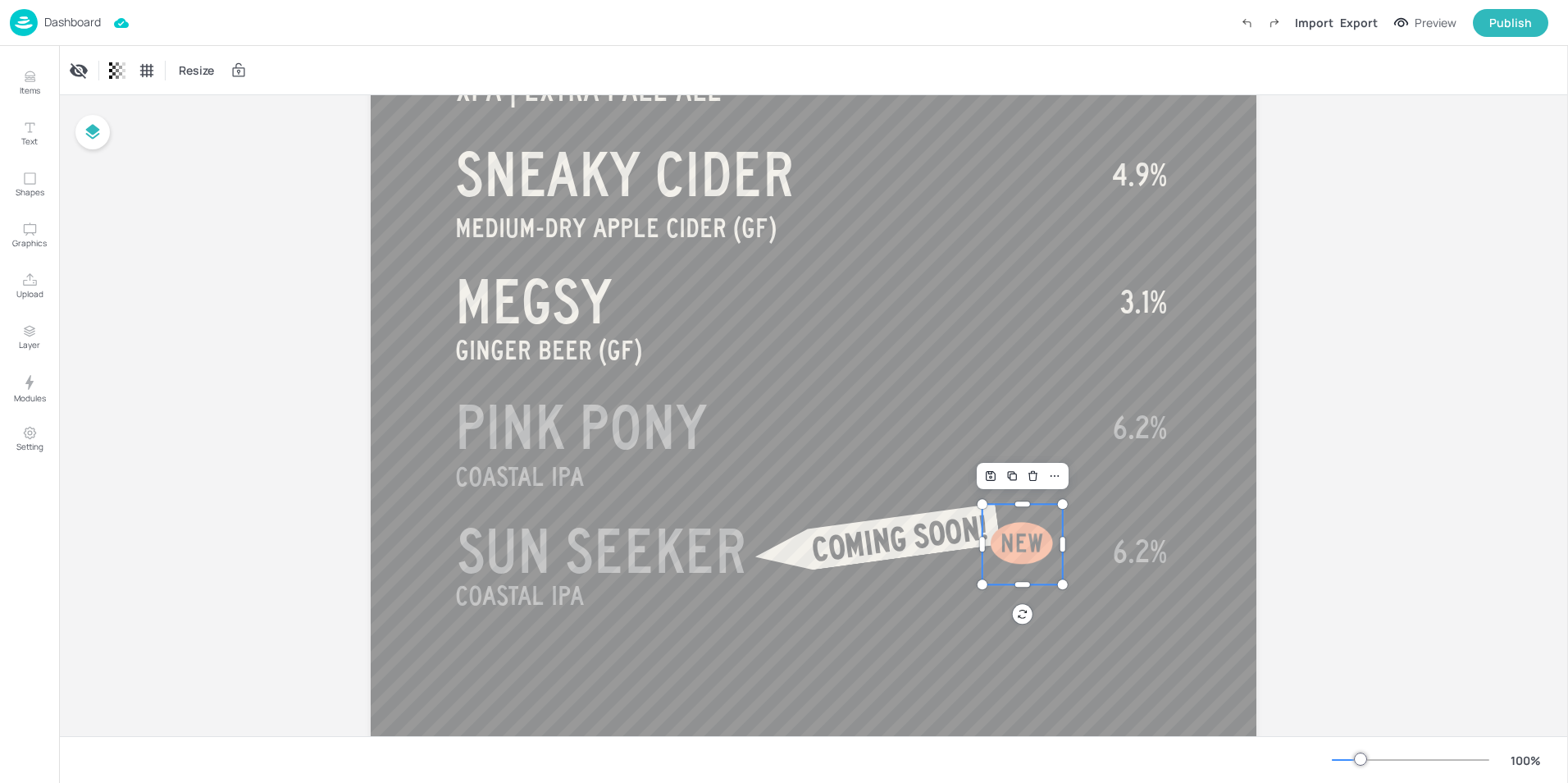
click at [1319, 531] on div "Board BEER - SEASONAL V SIMCOE | SINGLE HOP PALE ALE DEEP DIVE III FARMHOUSE AL…" at bounding box center [813, 64] width 1509 height 1668
click at [1152, 430] on span "6.2%" at bounding box center [1139, 427] width 54 height 33
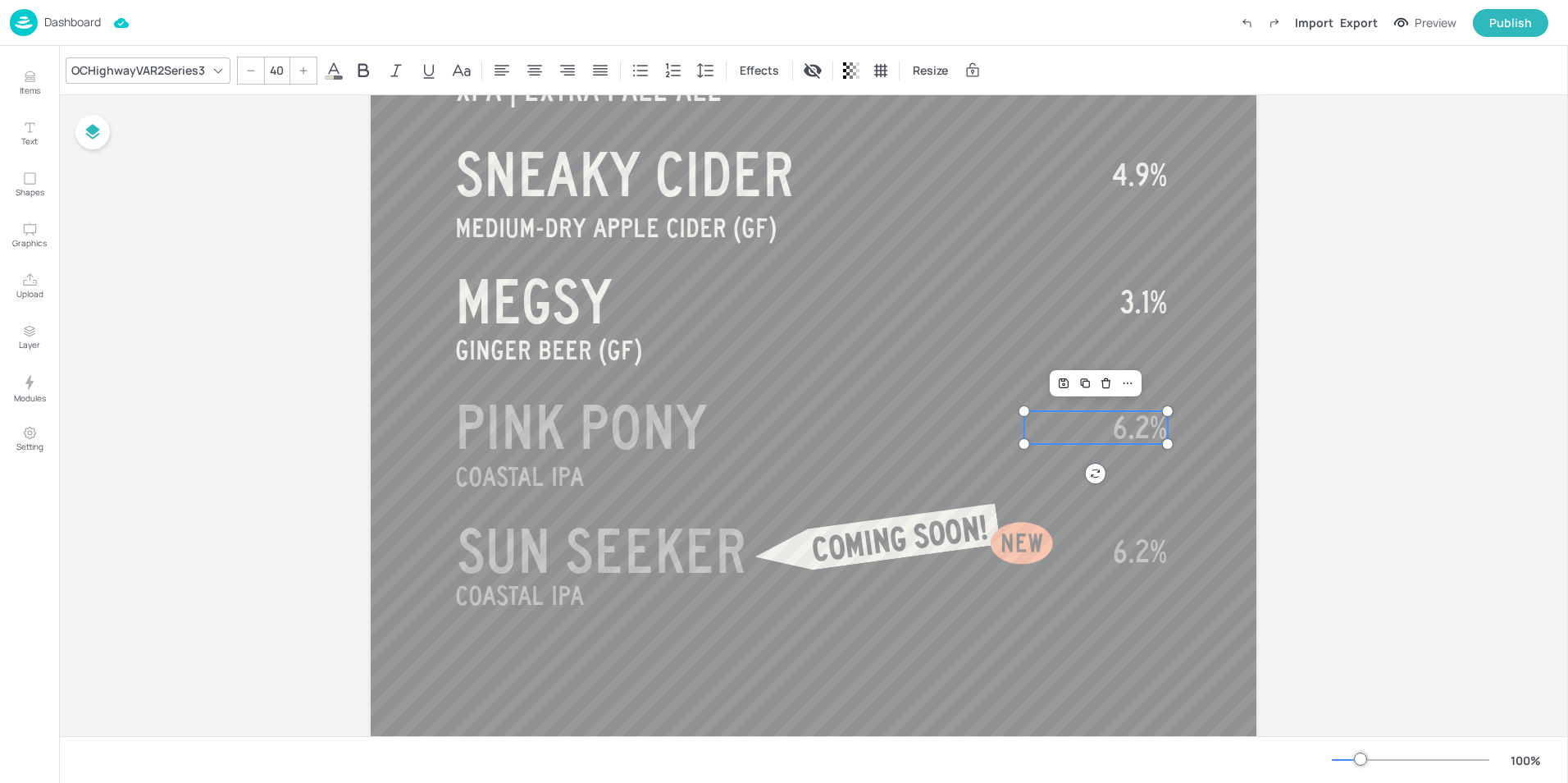
click at [1152, 430] on span "6.2%" at bounding box center [1139, 427] width 54 height 33
click at [1149, 430] on span "6.2%" at bounding box center [1139, 427] width 54 height 33
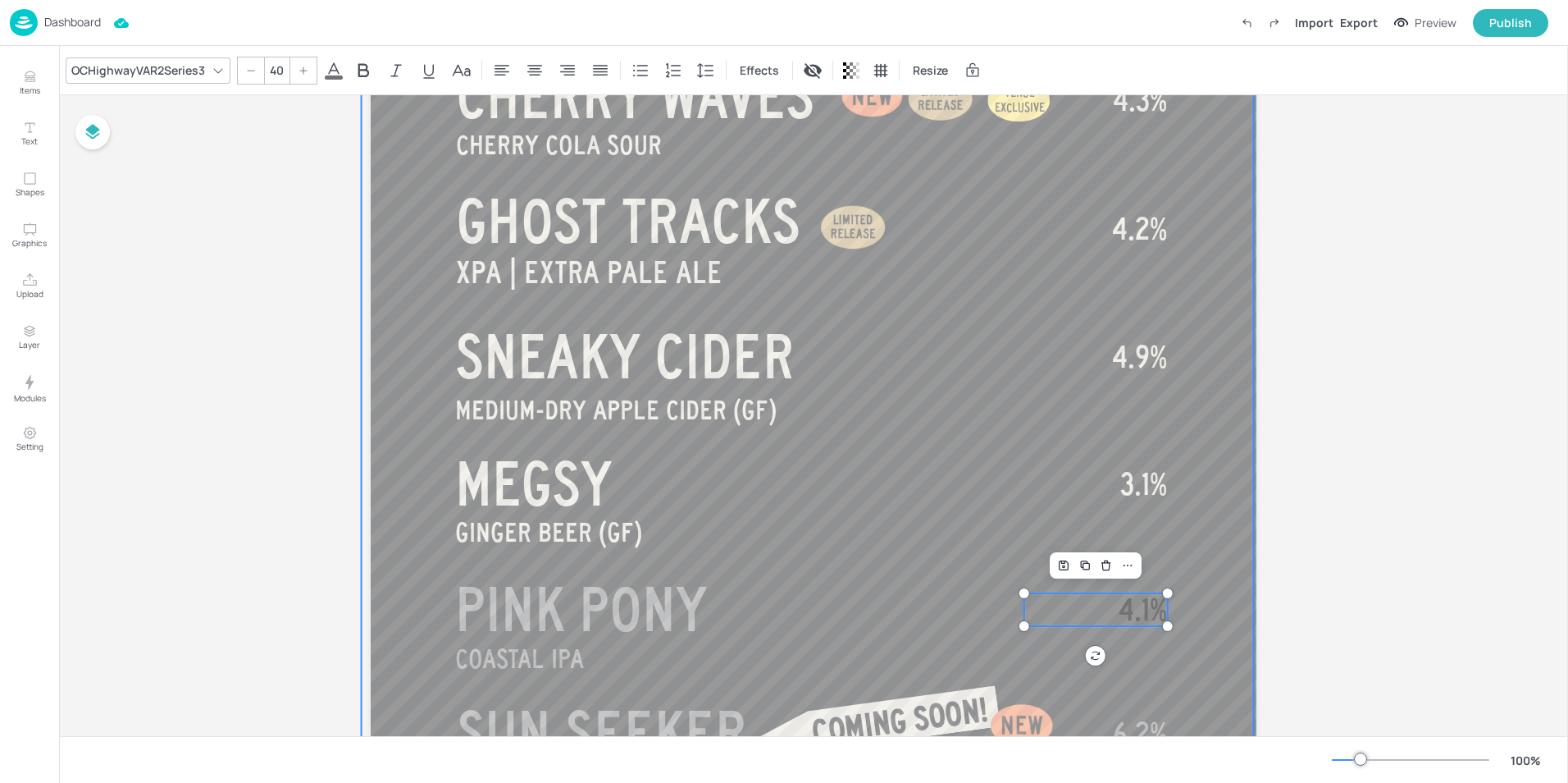
scroll to position [824, 0]
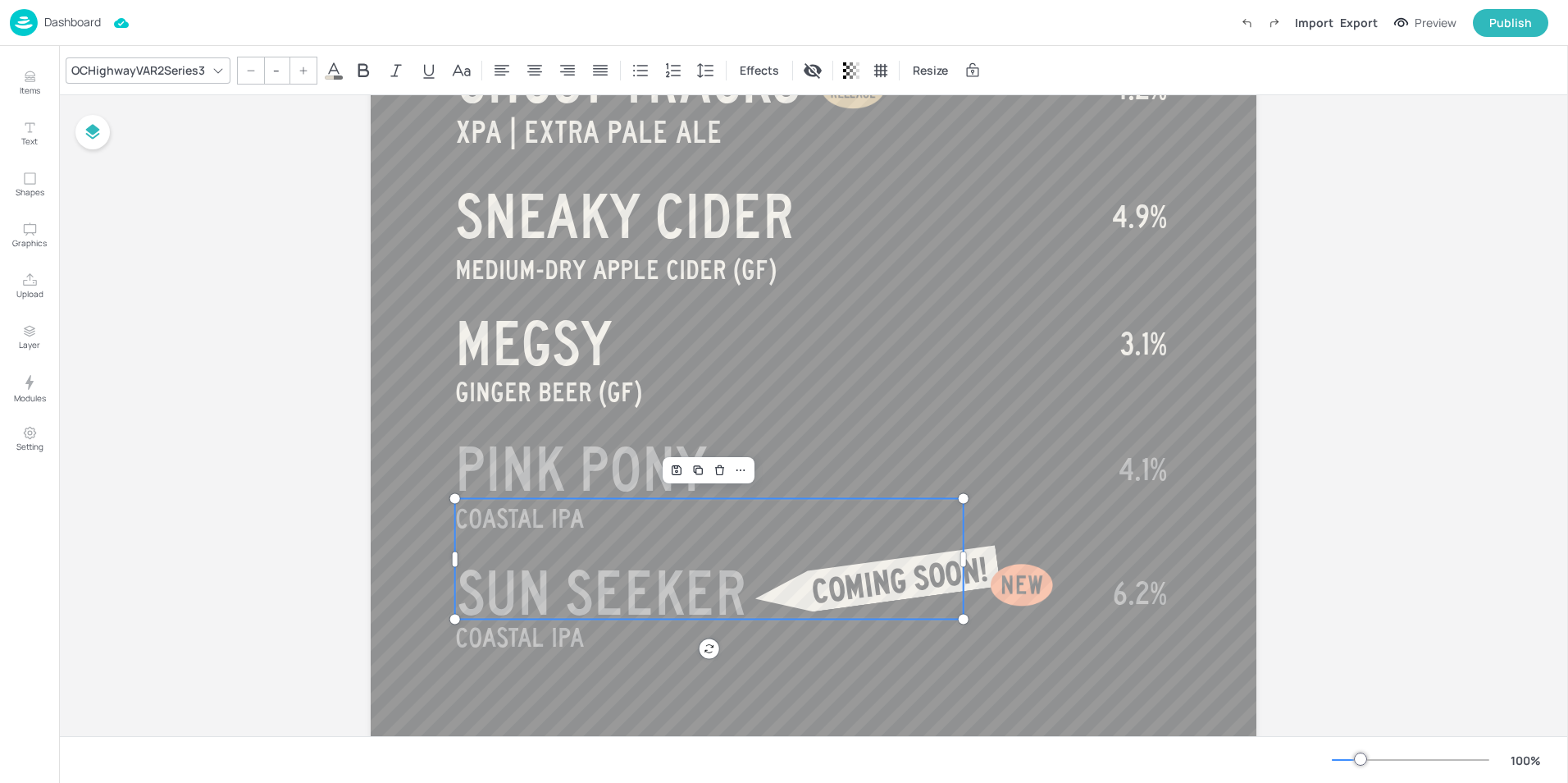
type input "35"
click at [603, 513] on p "COASTAL IPA" at bounding box center [709, 558] width 508 height 121
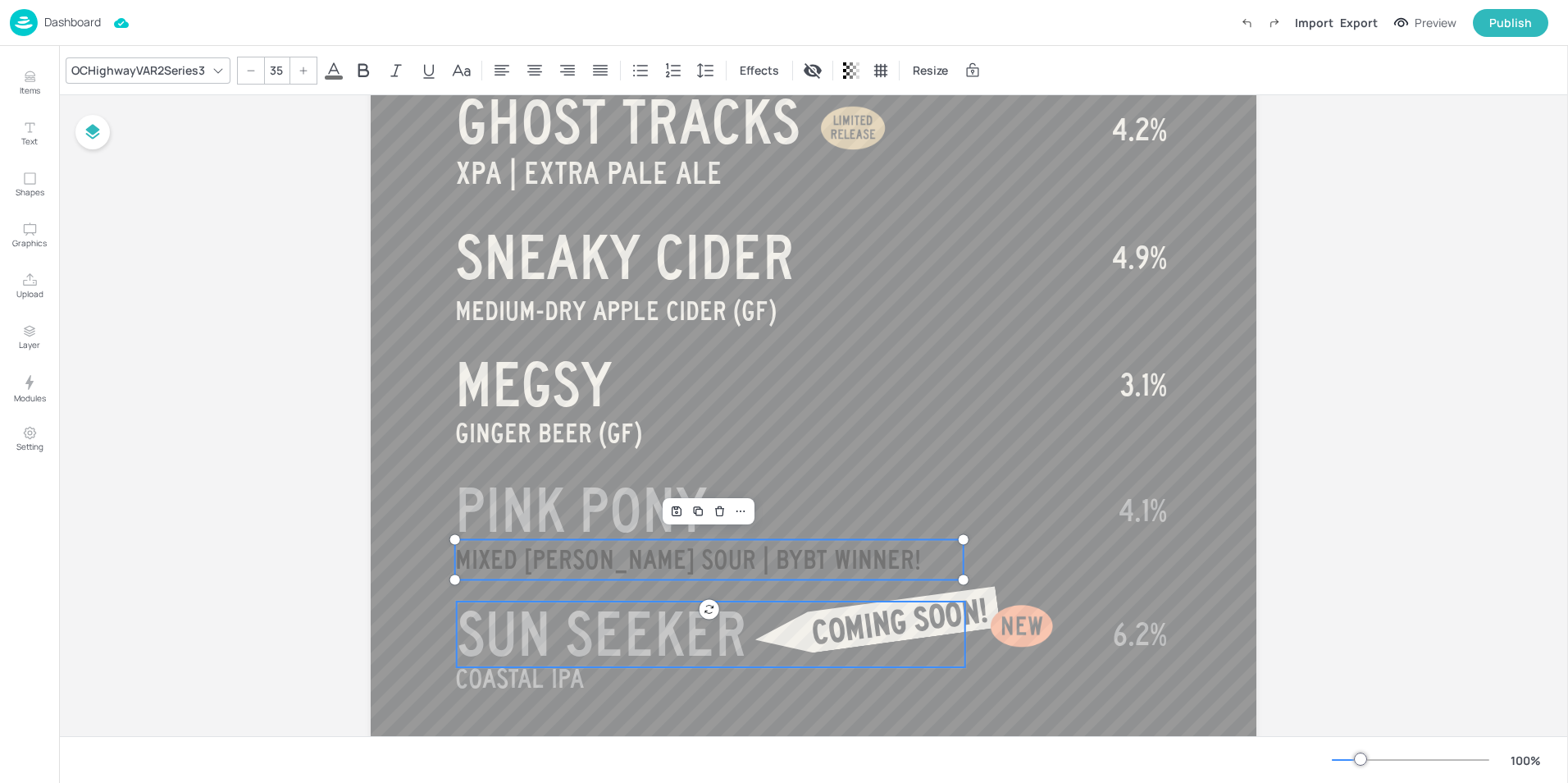
scroll to position [952, 0]
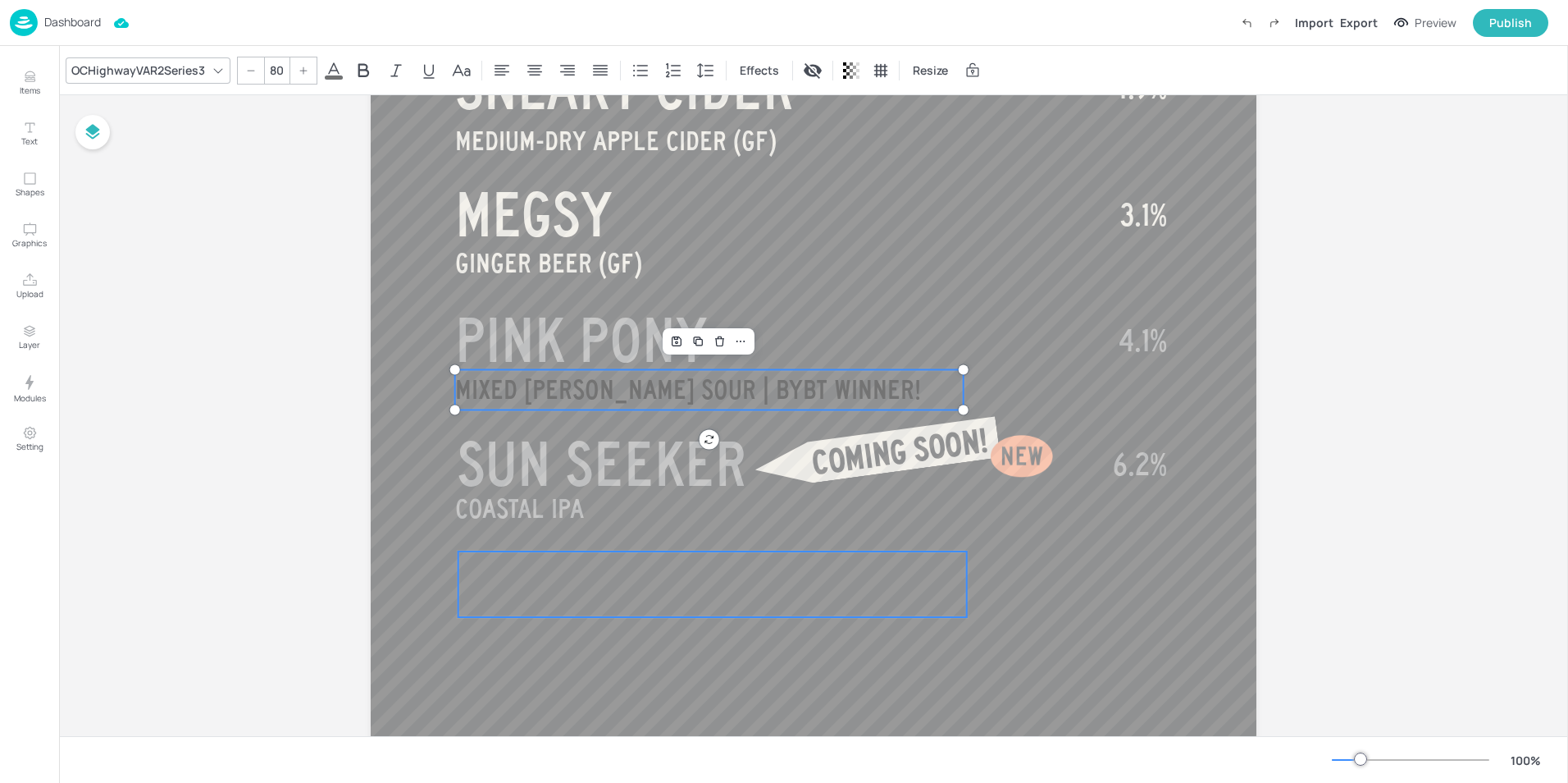
click at [859, 568] on p at bounding box center [713, 583] width 508 height 65
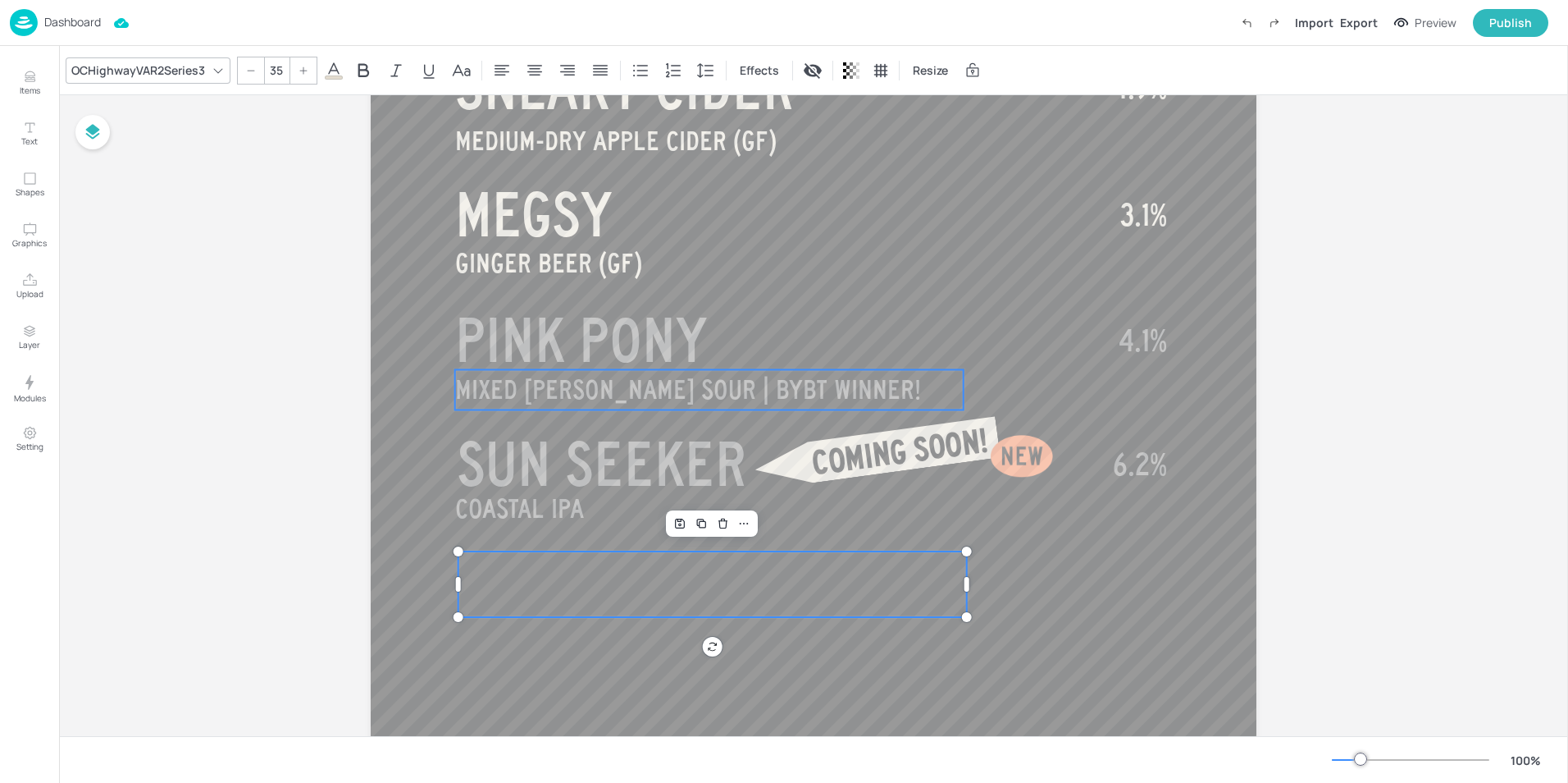
click at [806, 374] on p "MIXED [PERSON_NAME] SOUR | BYBT WINNER!" at bounding box center [709, 390] width 508 height 41
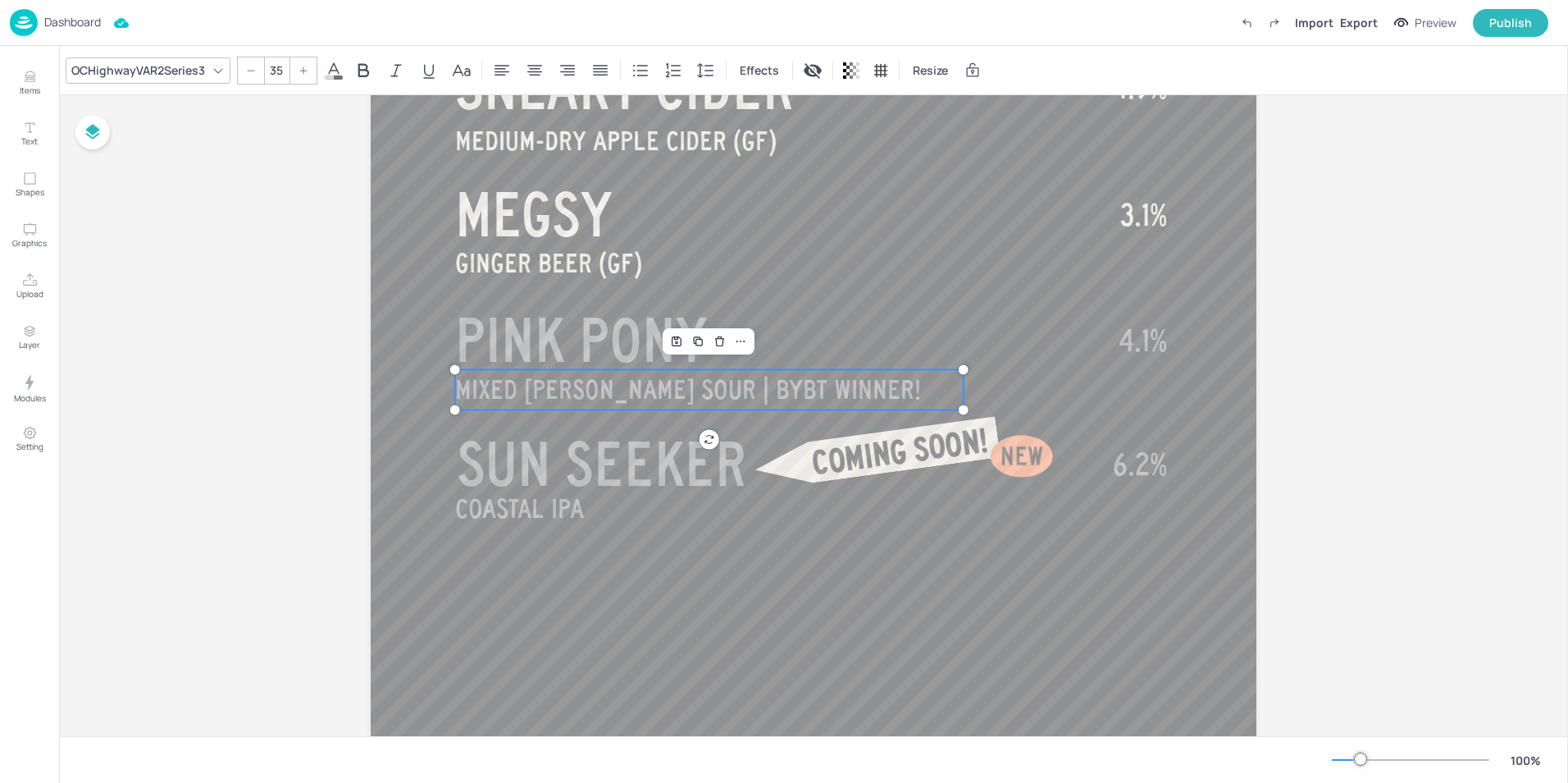
click at [806, 374] on p "MIXED [PERSON_NAME] SOUR | BYBT WINNER!" at bounding box center [709, 390] width 508 height 41
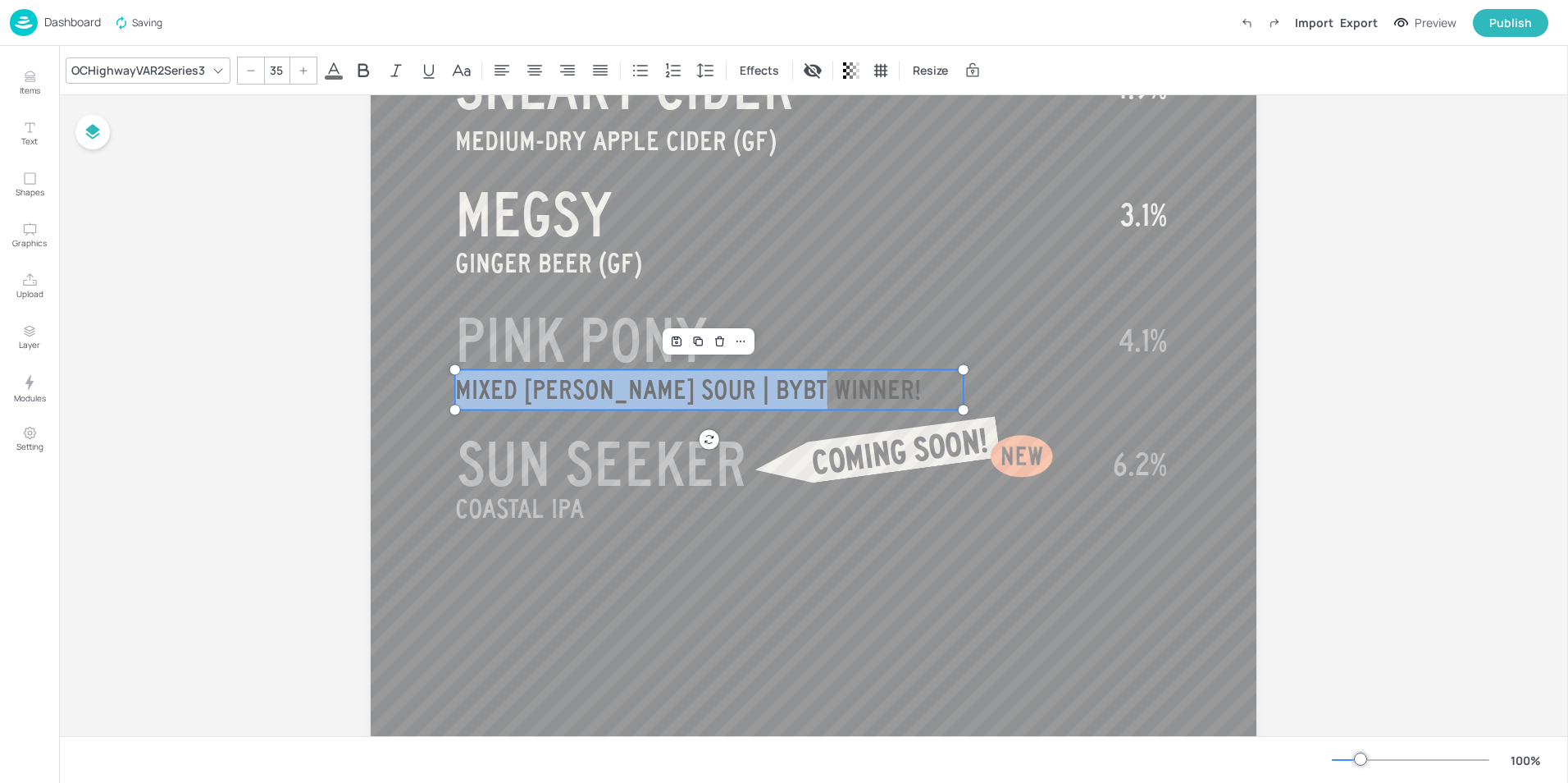
drag, startPoint x: 813, startPoint y: 382, endPoint x: 457, endPoint y: 397, distance: 356.3
click at [339, 77] on span at bounding box center [334, 77] width 18 height 4
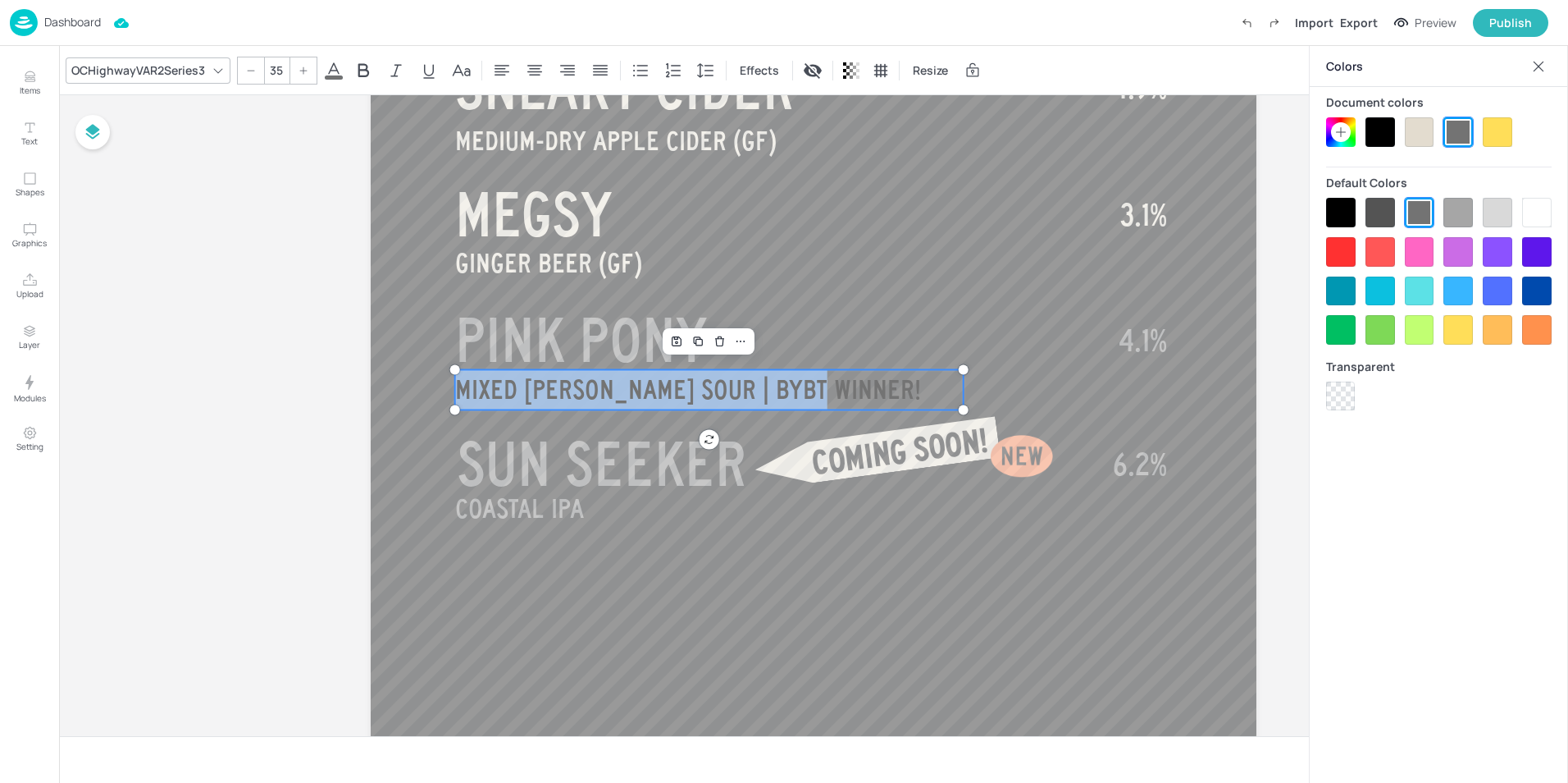
click at [1458, 214] on div at bounding box center [1458, 213] width 29 height 29
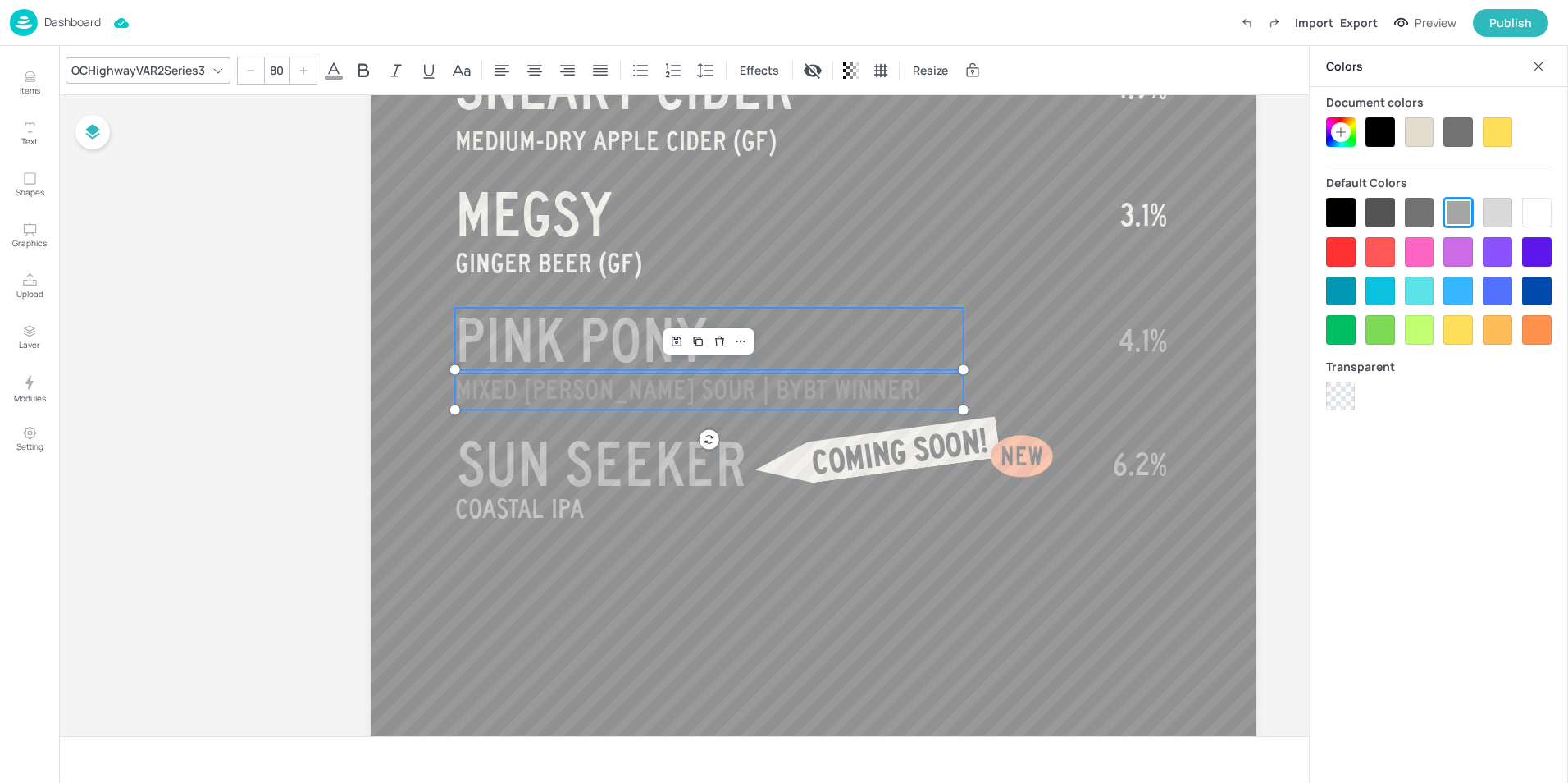
click at [801, 341] on p "PINK PONY" at bounding box center [709, 340] width 508 height 65
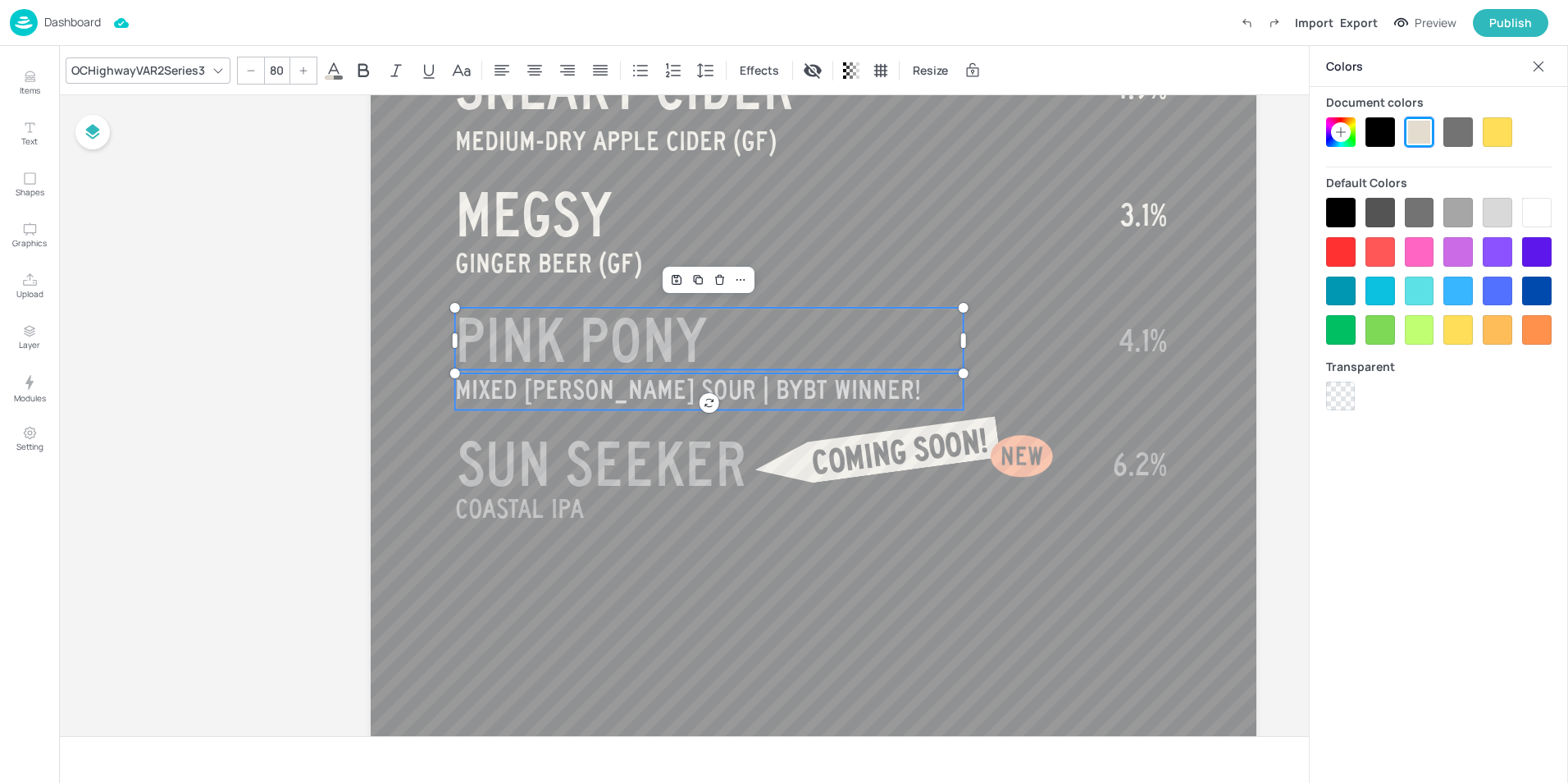
click at [686, 385] on span "MIXED [PERSON_NAME] SOUR | BYBT WINNER!" at bounding box center [688, 389] width 466 height 29
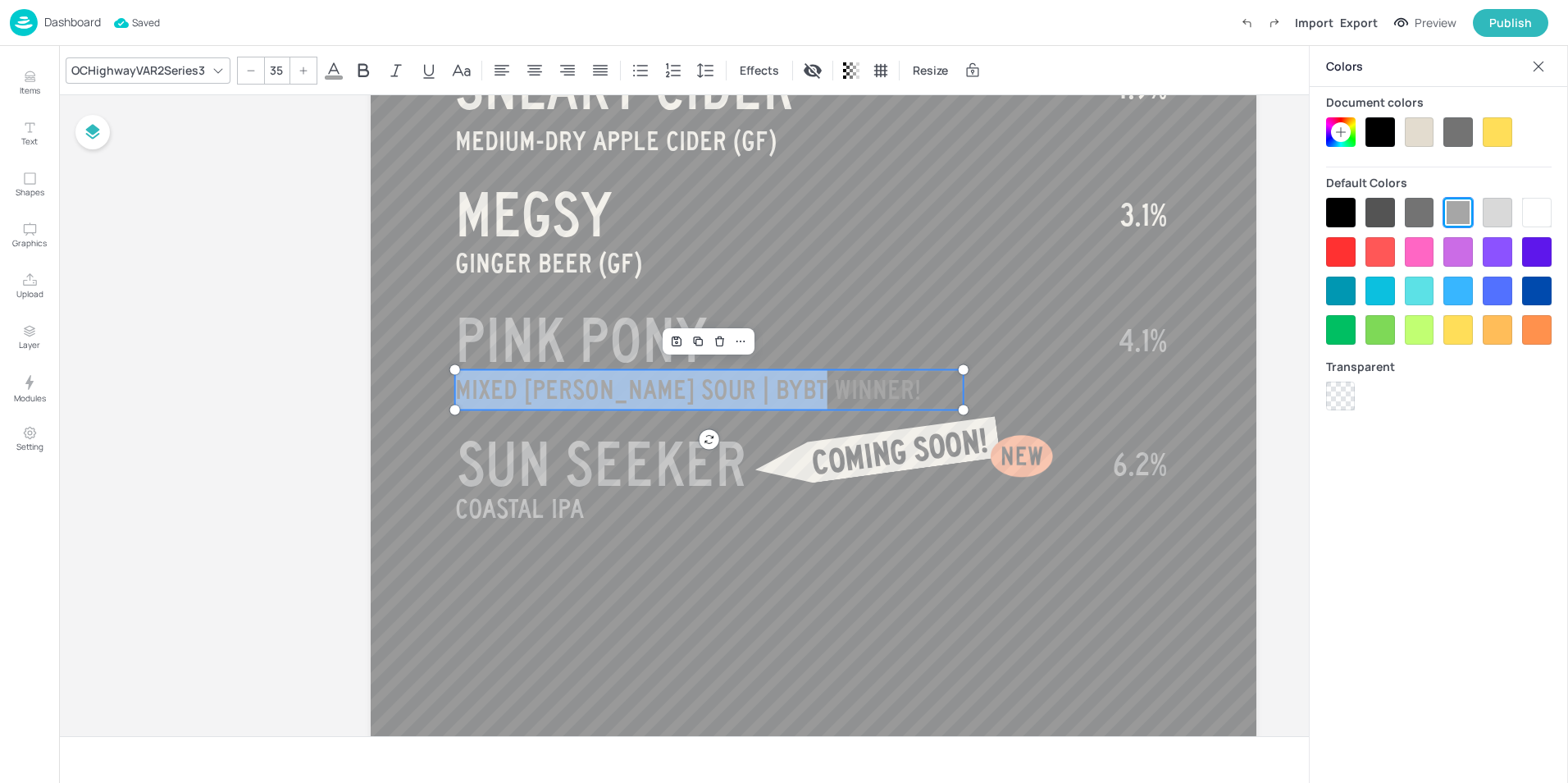
drag, startPoint x: 813, startPoint y: 388, endPoint x: 458, endPoint y: 393, distance: 355.0
click at [1493, 218] on div at bounding box center [1497, 213] width 29 height 29
click at [754, 330] on p "PINK PONY" at bounding box center [709, 340] width 508 height 65
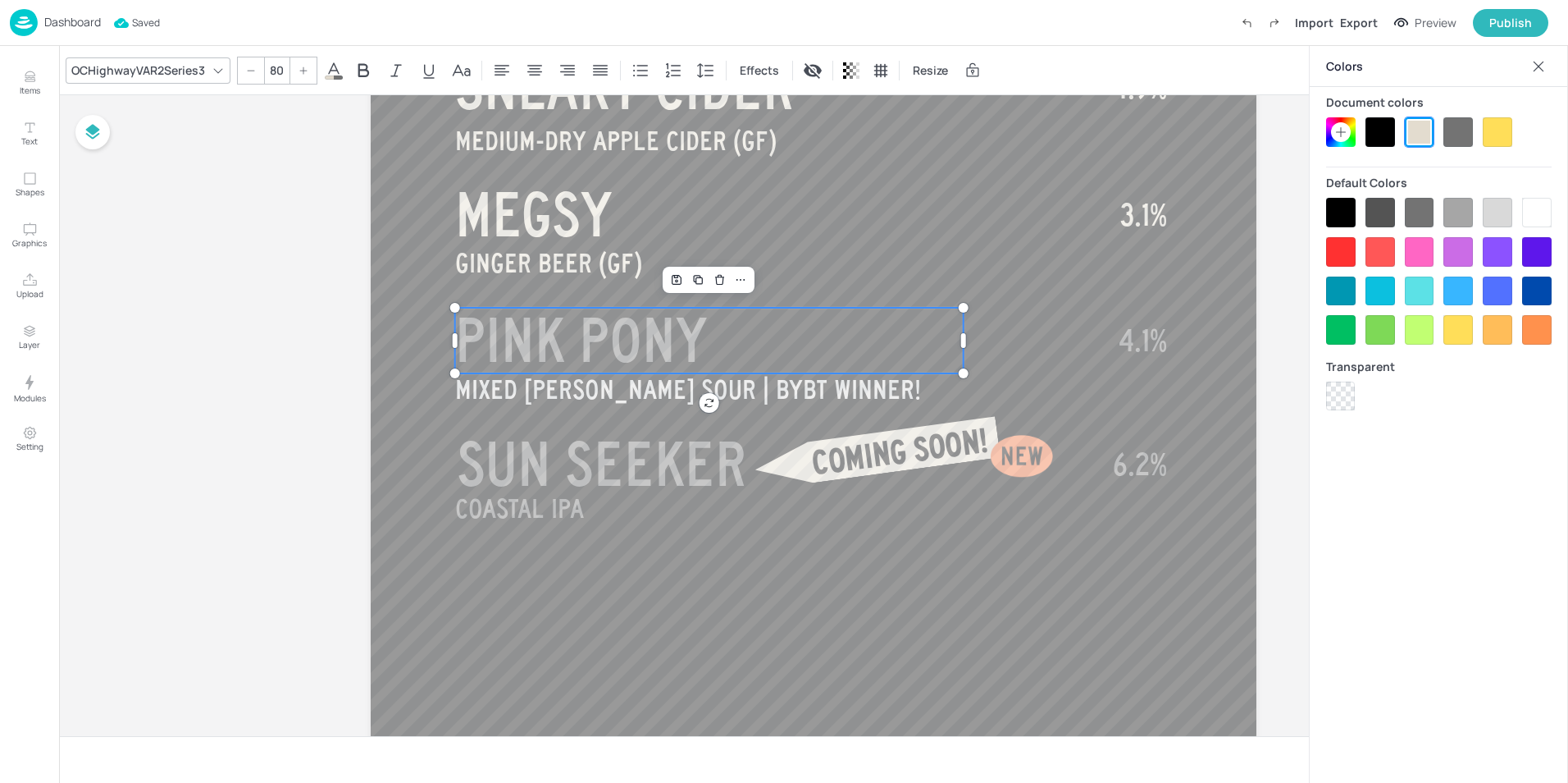
click at [723, 330] on p "PINK PONY" at bounding box center [709, 340] width 508 height 65
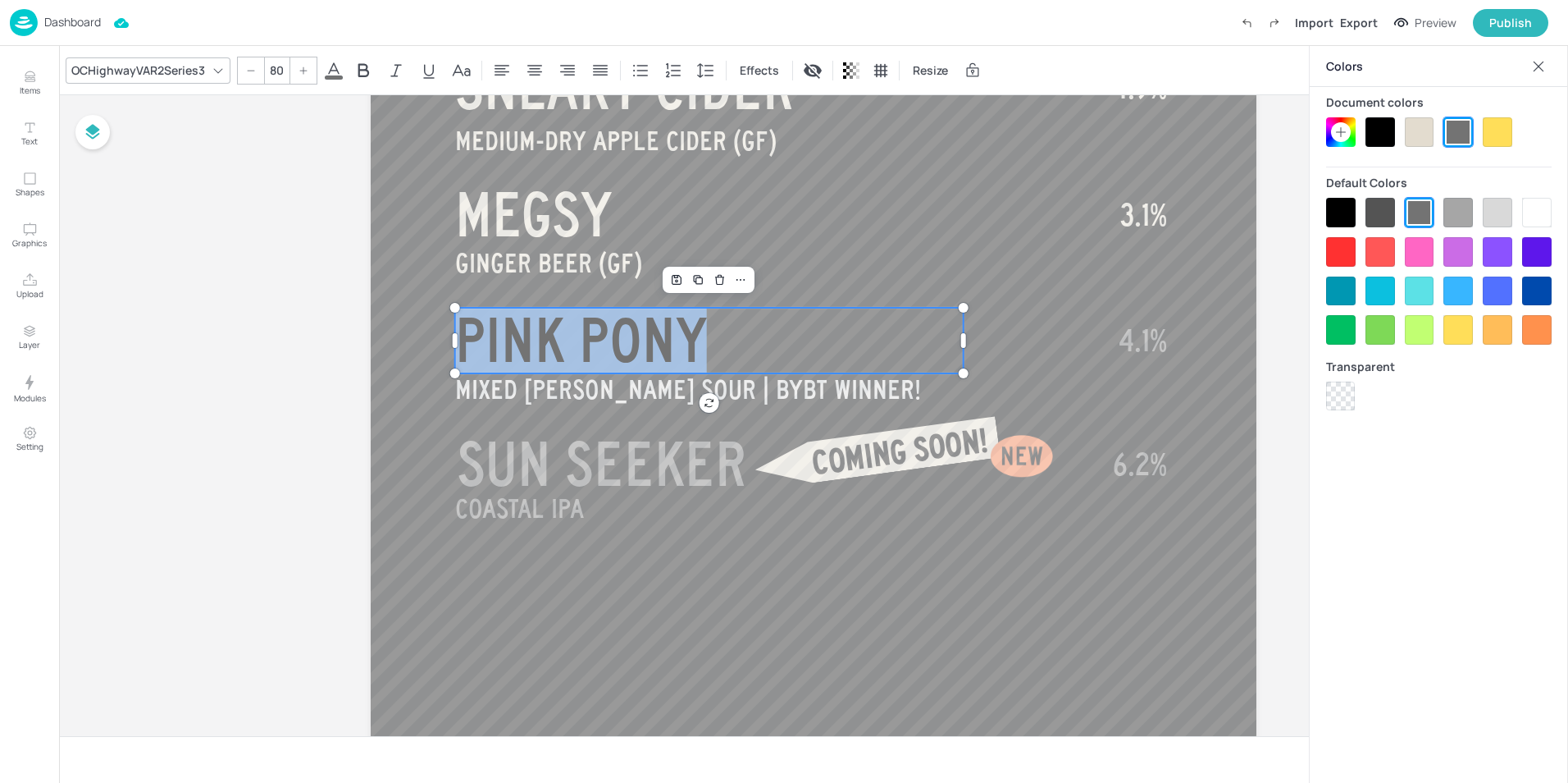
drag, startPoint x: 720, startPoint y: 330, endPoint x: 468, endPoint y: 340, distance: 252.2
click at [468, 340] on p "PINK PONY" at bounding box center [709, 340] width 508 height 65
click at [1501, 208] on div at bounding box center [1497, 213] width 29 height 29
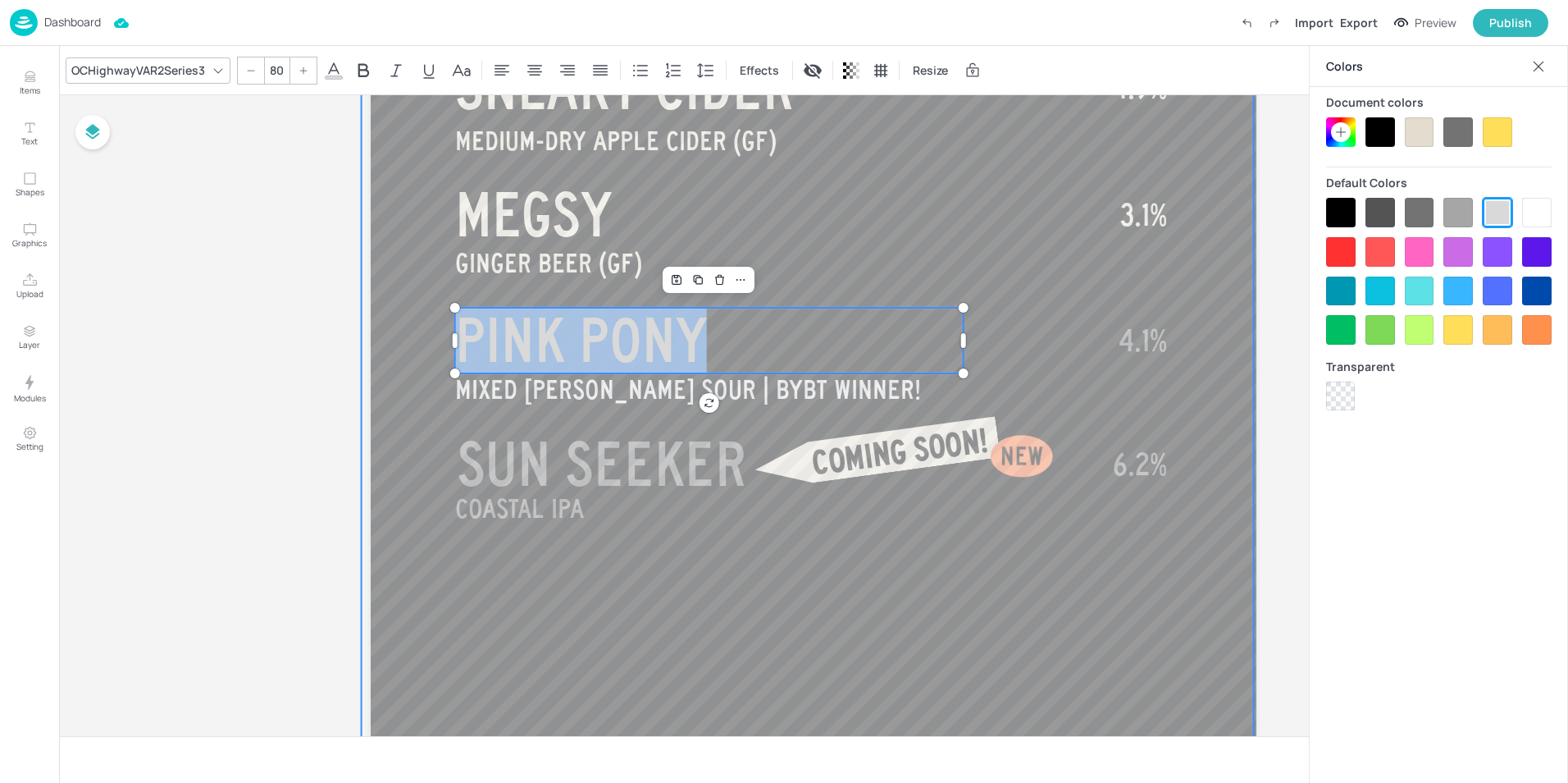
click at [1128, 338] on span "4.1%" at bounding box center [1143, 341] width 49 height 33
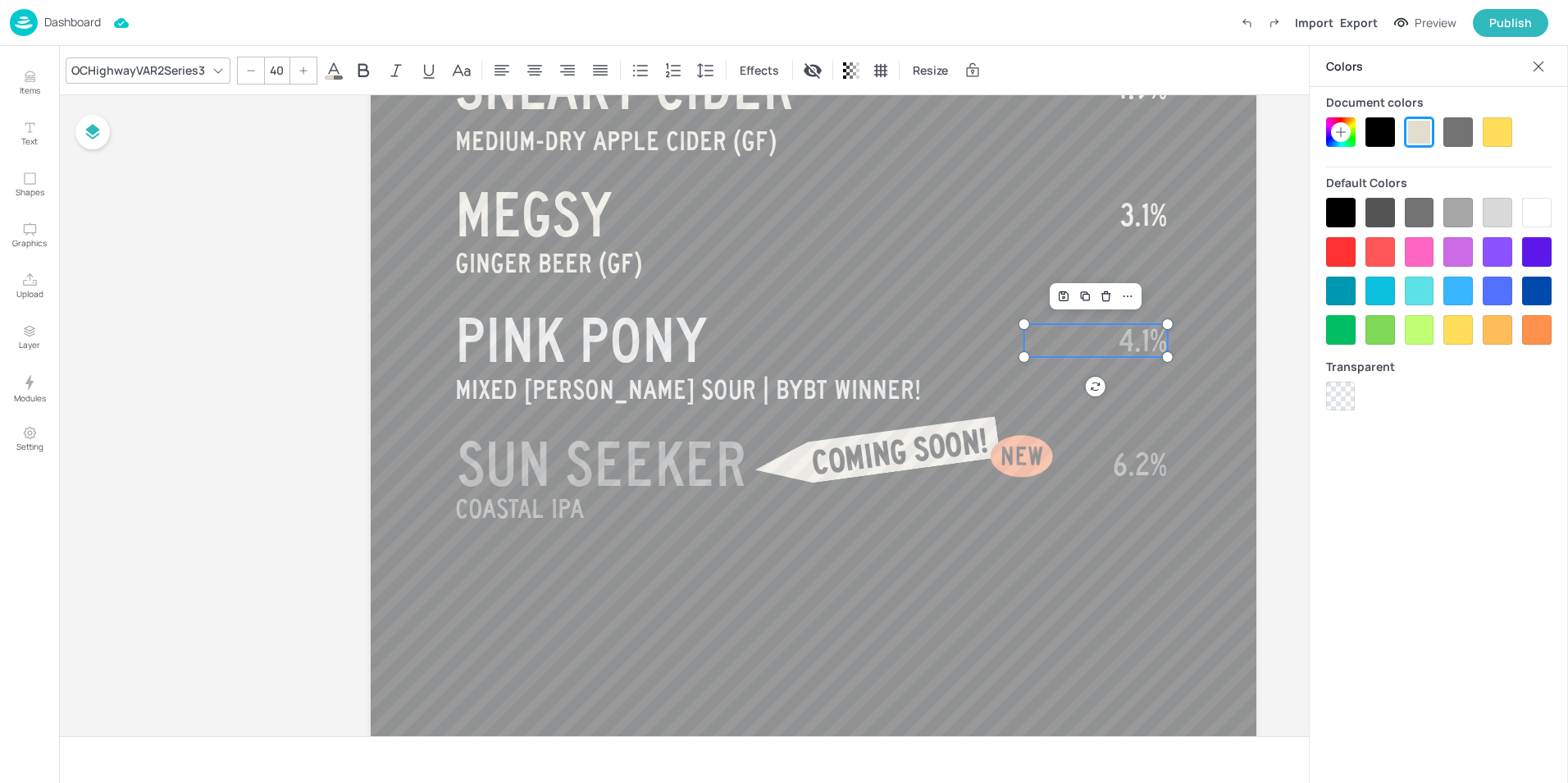
click at [1128, 338] on span "4.1%" at bounding box center [1143, 341] width 49 height 33
drag, startPoint x: 1101, startPoint y: 345, endPoint x: 1166, endPoint y: 340, distance: 65.2
click at [1508, 211] on div at bounding box center [1497, 213] width 29 height 29
type input "80.1"
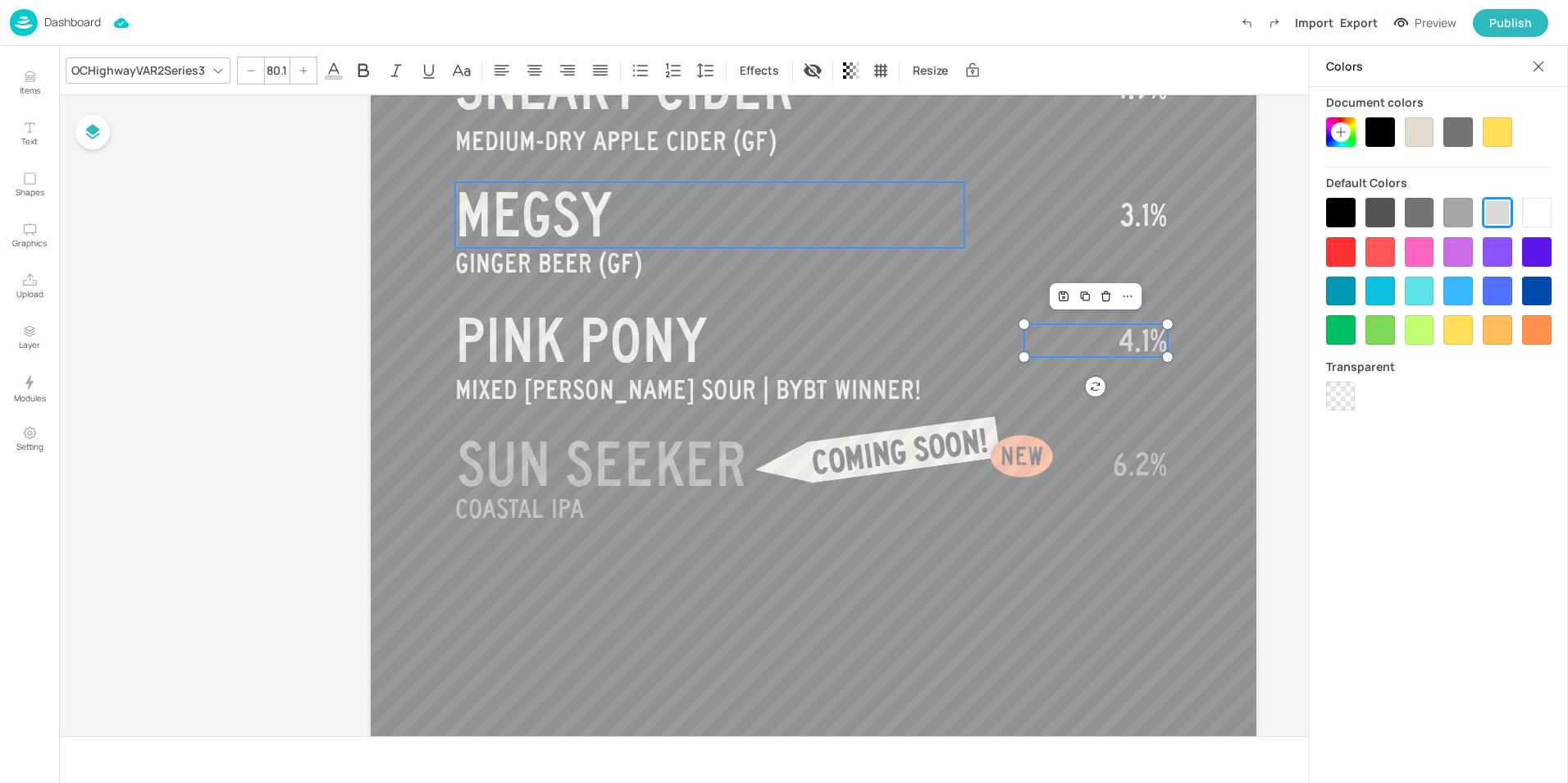
click at [840, 222] on p "MEGSY" at bounding box center [709, 215] width 509 height 65
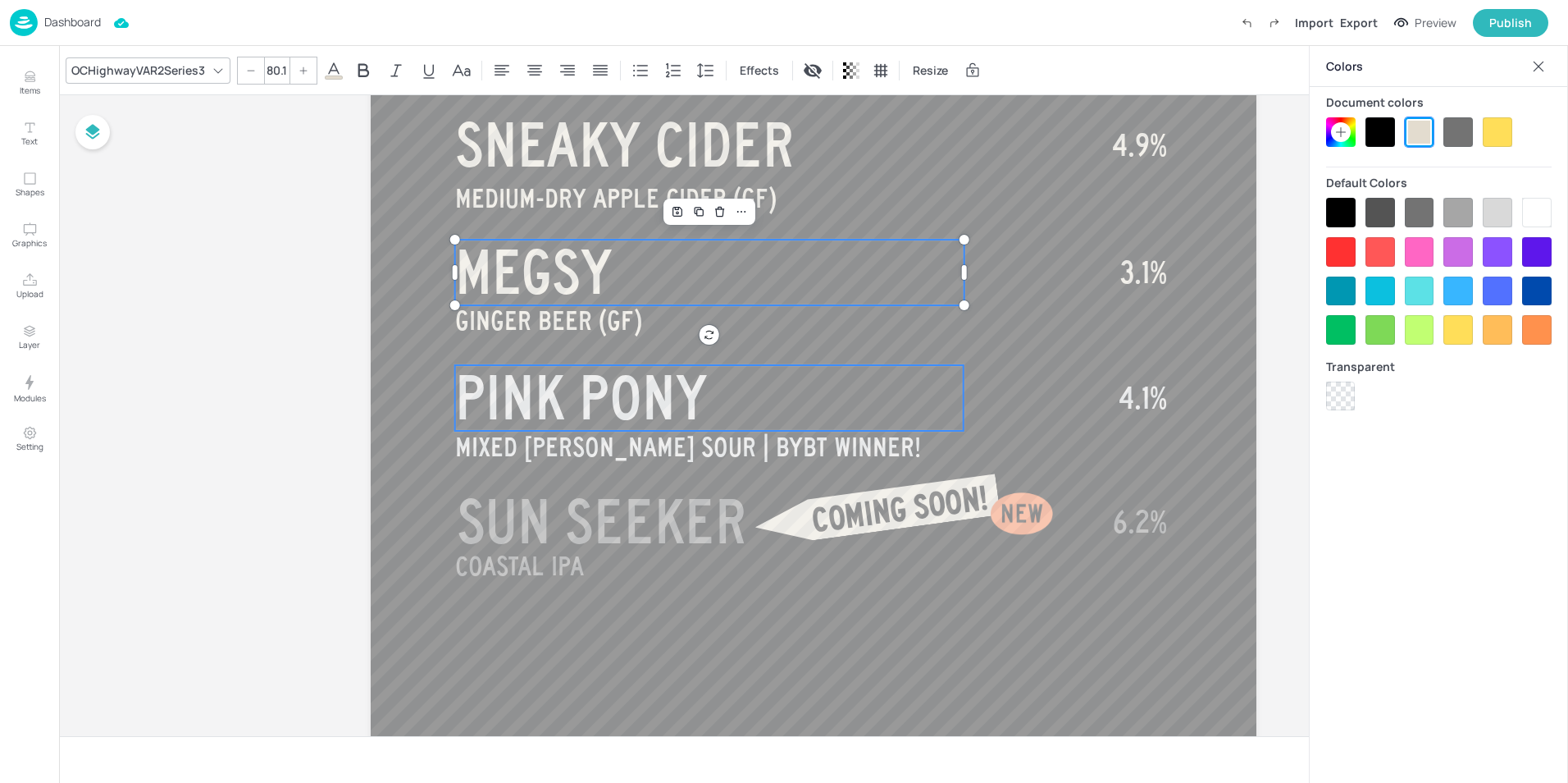
scroll to position [871, 0]
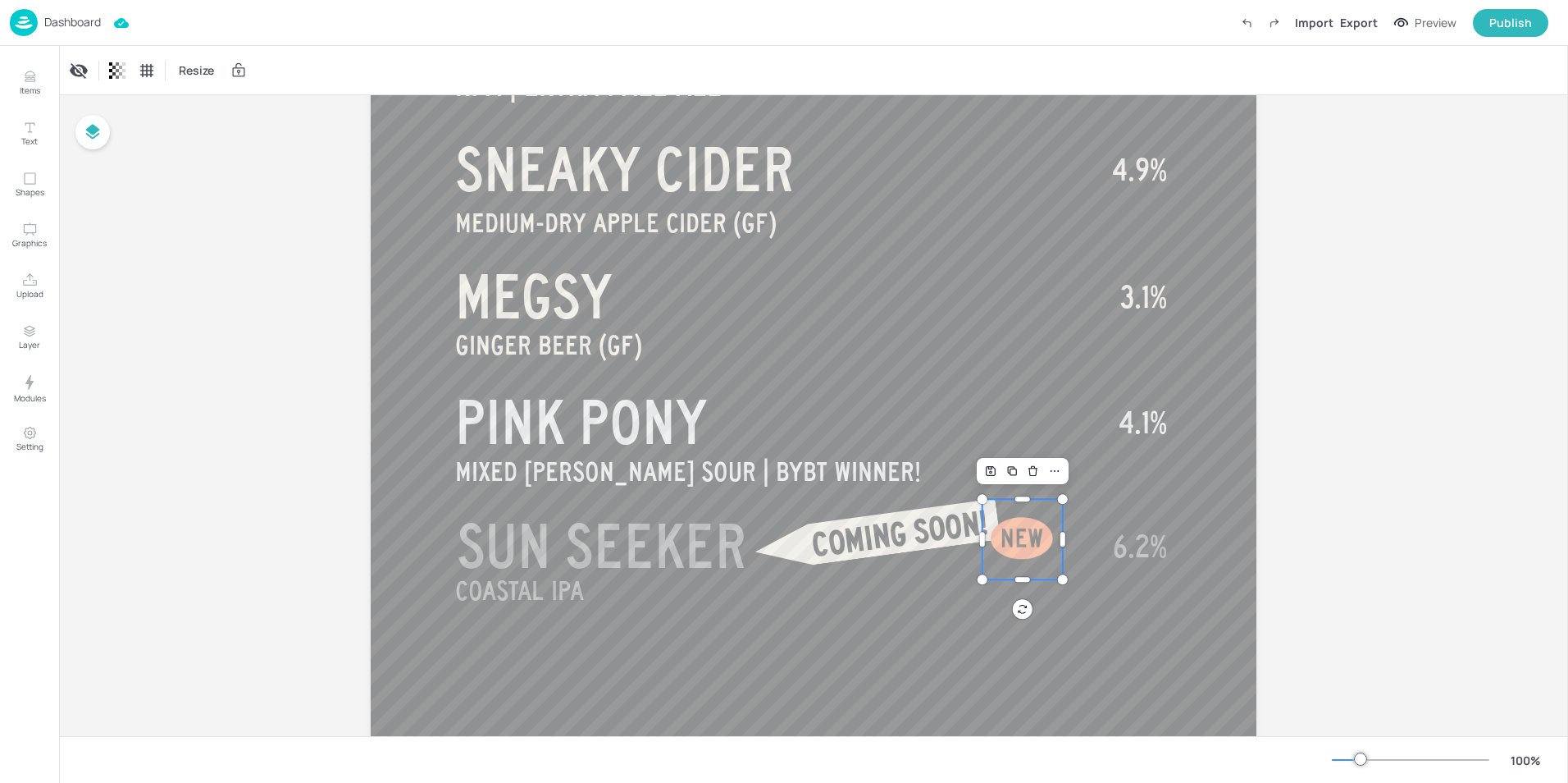
click at [1036, 543] on div at bounding box center [1022, 538] width 80 height 80
click at [1008, 478] on div "Duplicate" at bounding box center [1011, 471] width 21 height 21
drag, startPoint x: 1033, startPoint y: 546, endPoint x: 778, endPoint y: 420, distance: 284.4
click at [778, 420] on div at bounding box center [776, 422] width 80 height 80
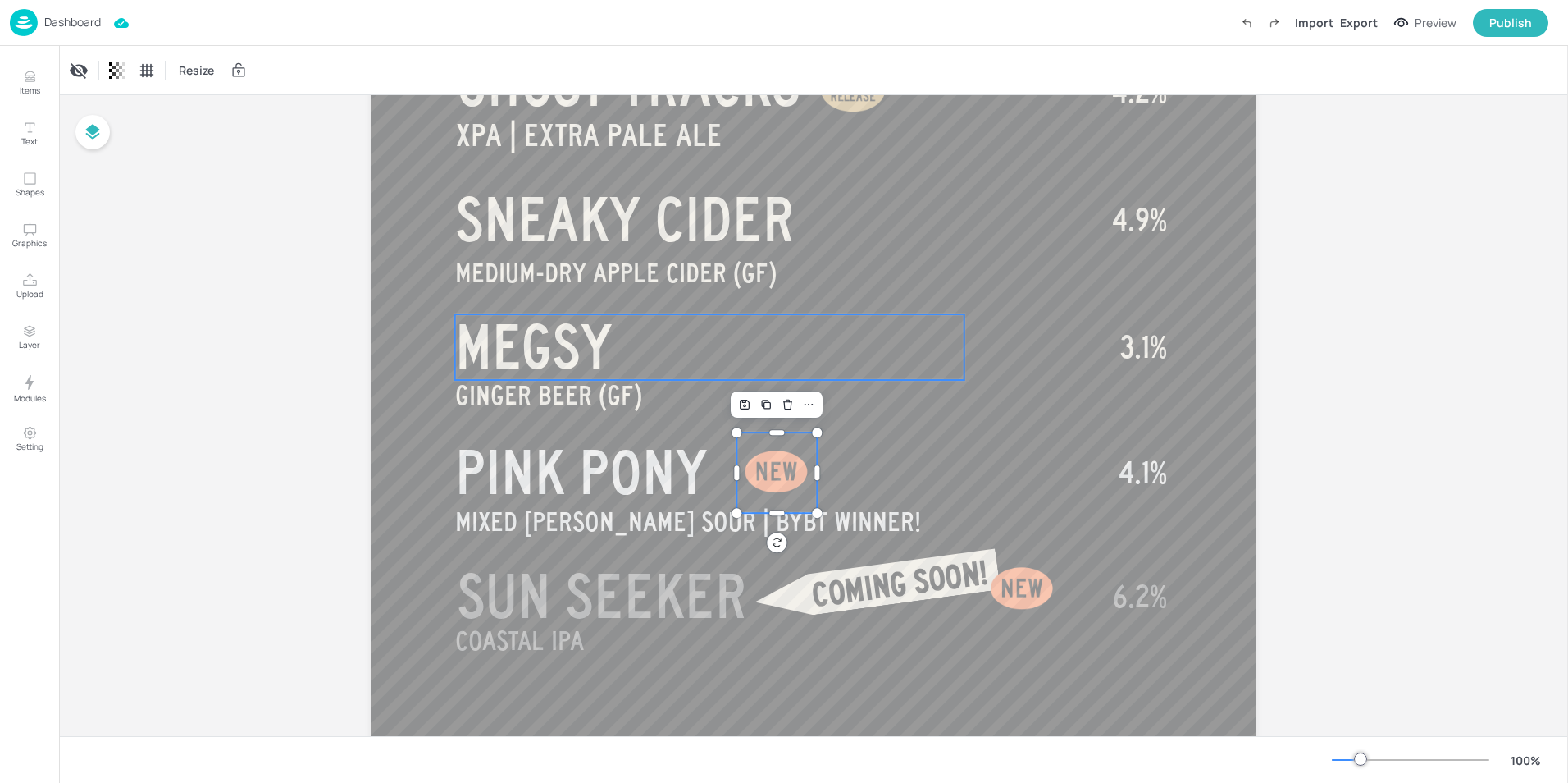
scroll to position [985, 0]
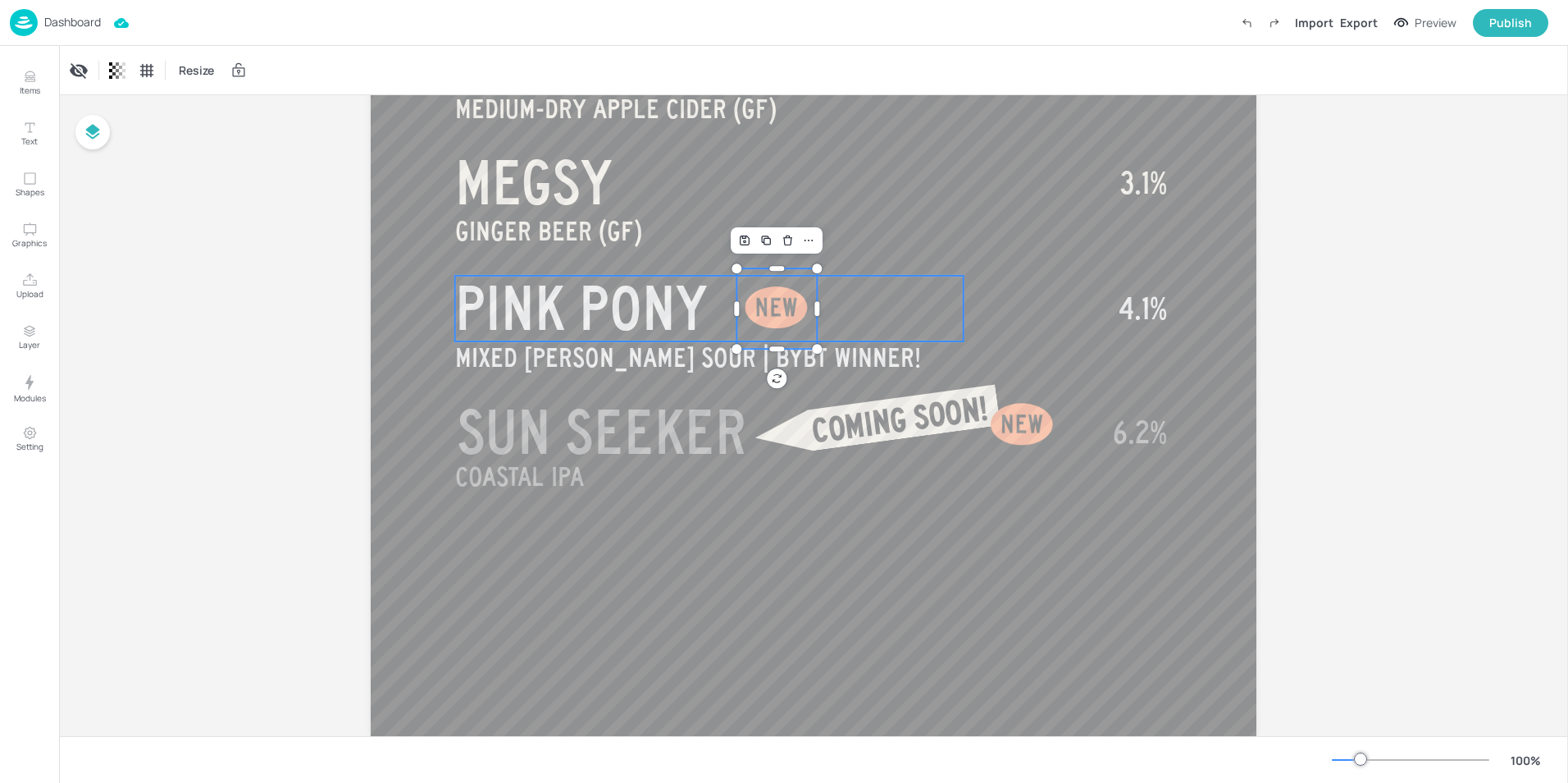
click at [895, 320] on p "PINK PONY" at bounding box center [709, 308] width 508 height 65
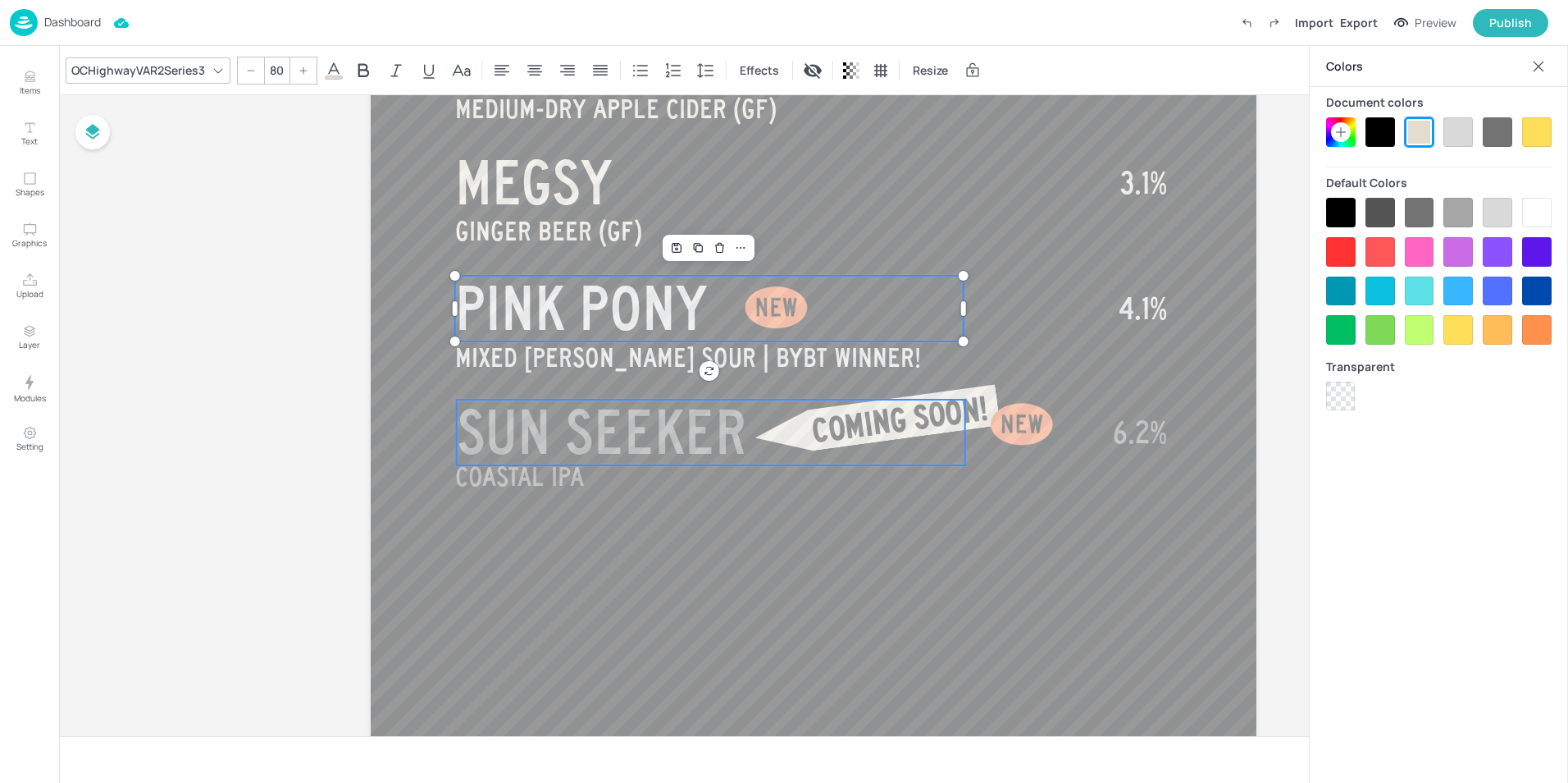
click at [574, 423] on span "SUN SEEKER" at bounding box center [601, 432] width 290 height 65
type input "80"
